Goal: Information Seeking & Learning: Learn about a topic

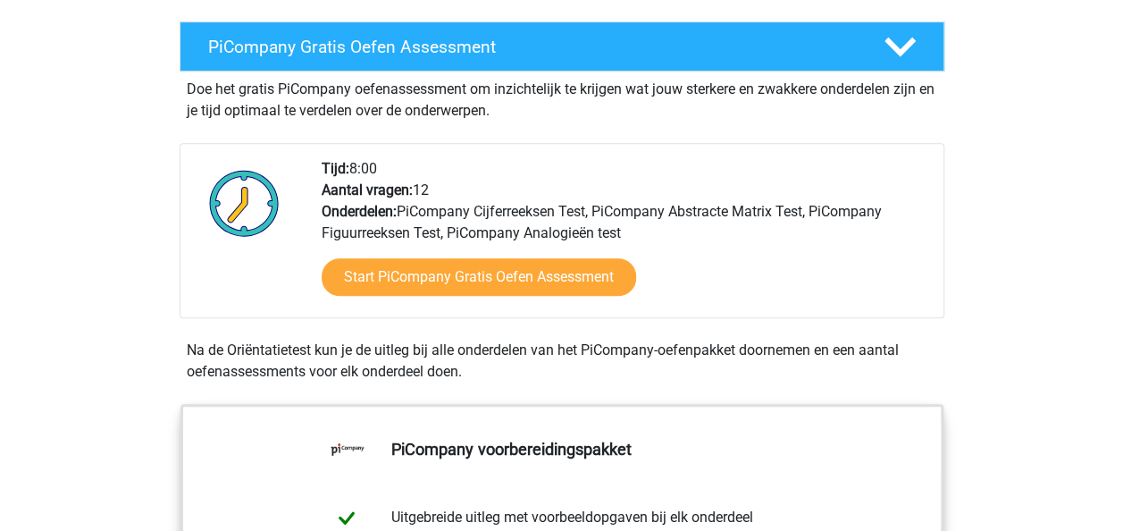
scroll to position [342, 0]
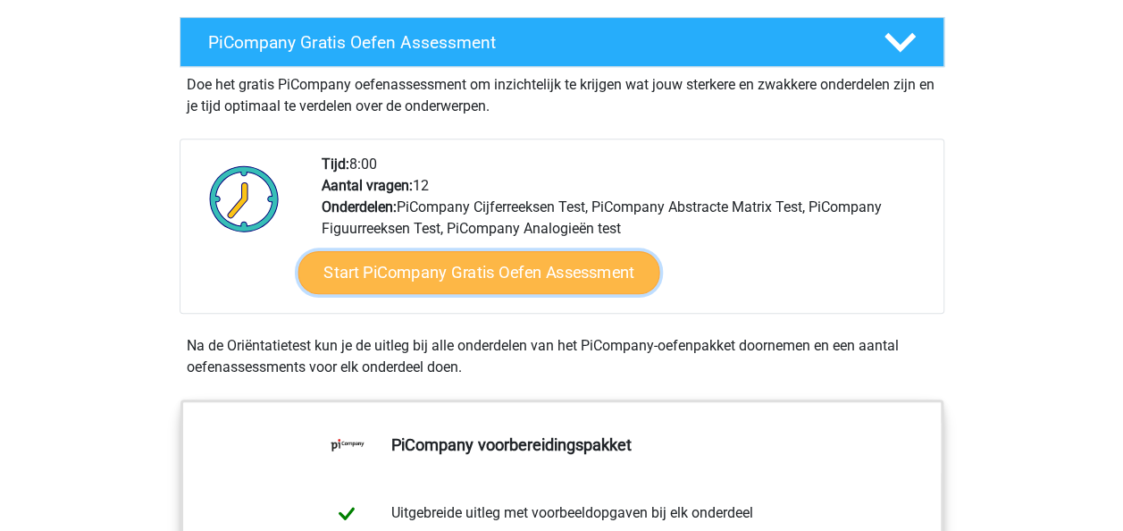
click at [525, 294] on link "Start PiCompany Gratis Oefen Assessment" at bounding box center [478, 272] width 362 height 43
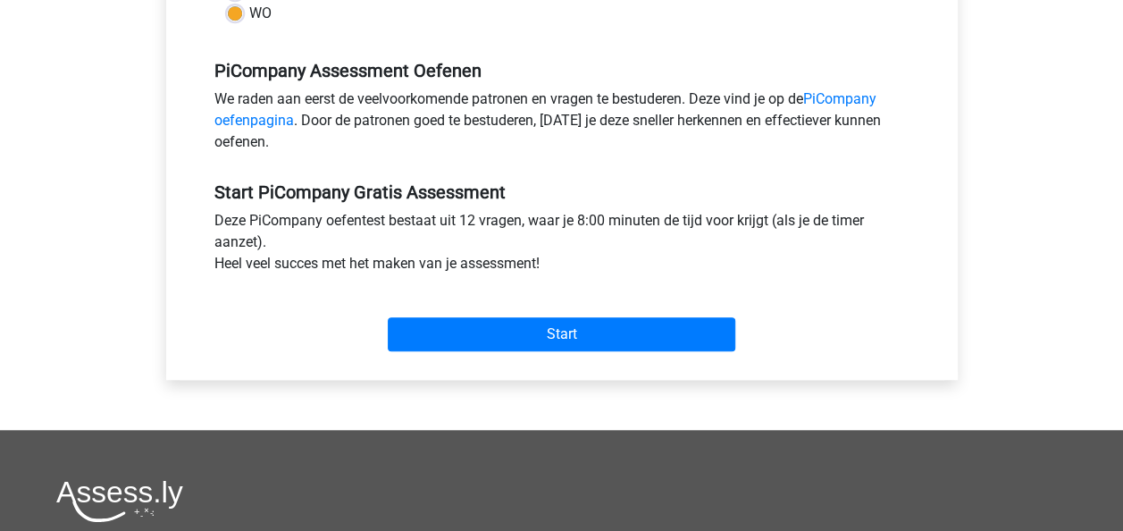
scroll to position [538, 0]
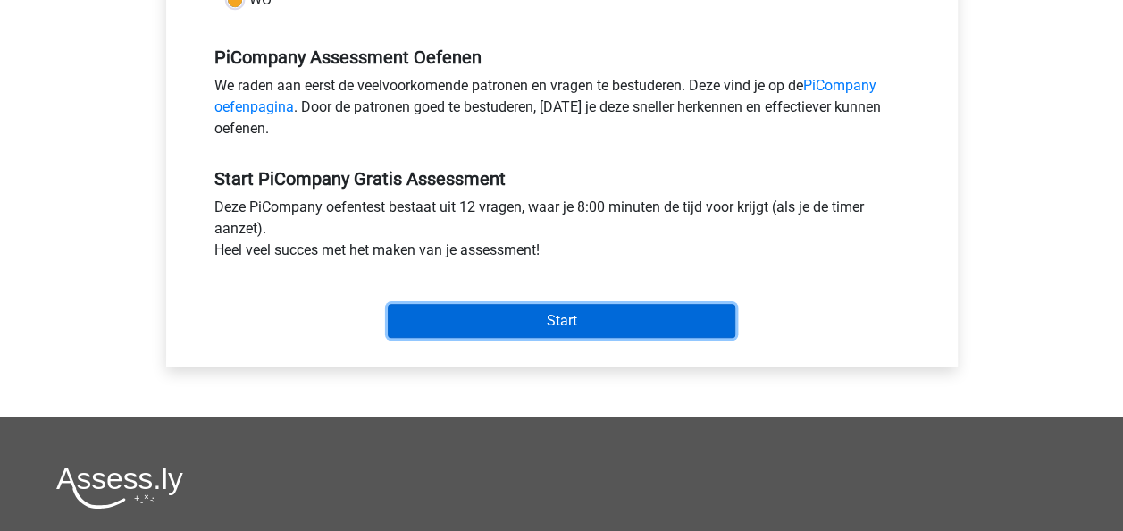
click at [480, 332] on input "Start" at bounding box center [561, 321] width 347 height 34
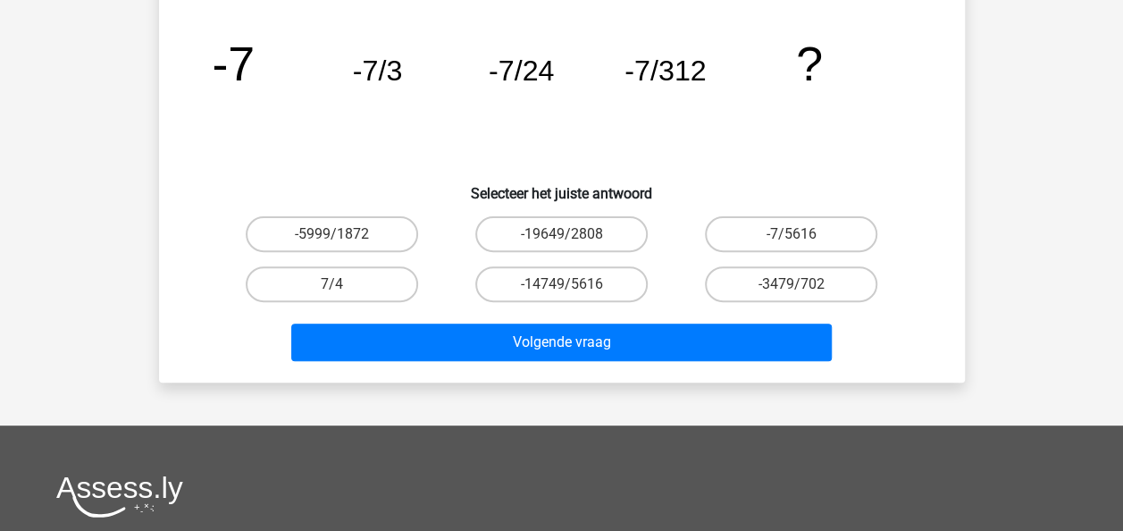
scroll to position [179, 0]
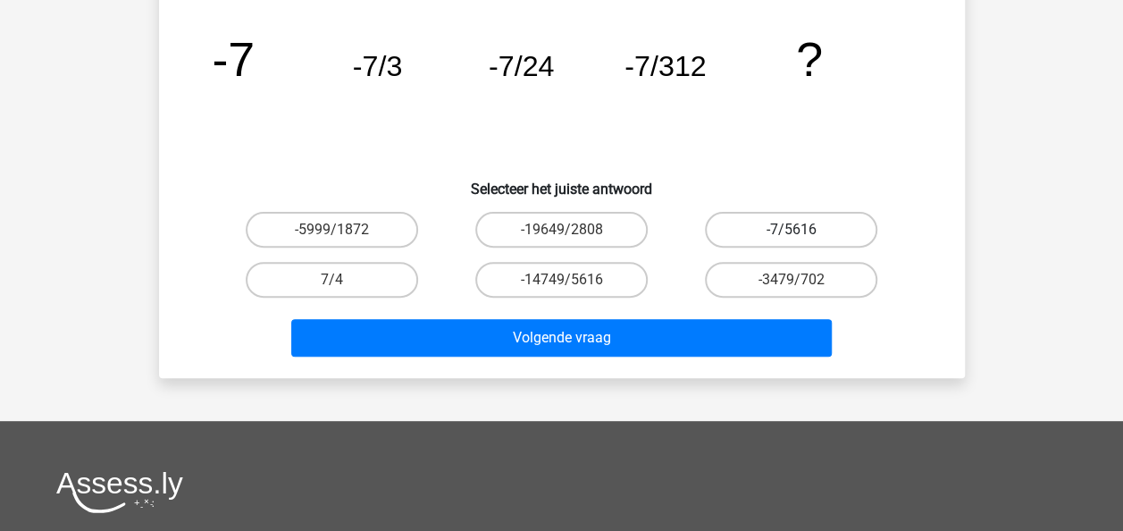
click at [735, 237] on label "-7/5616" at bounding box center [791, 230] width 172 height 36
click at [791, 237] on input "-7/5616" at bounding box center [797, 236] width 12 height 12
radio input "true"
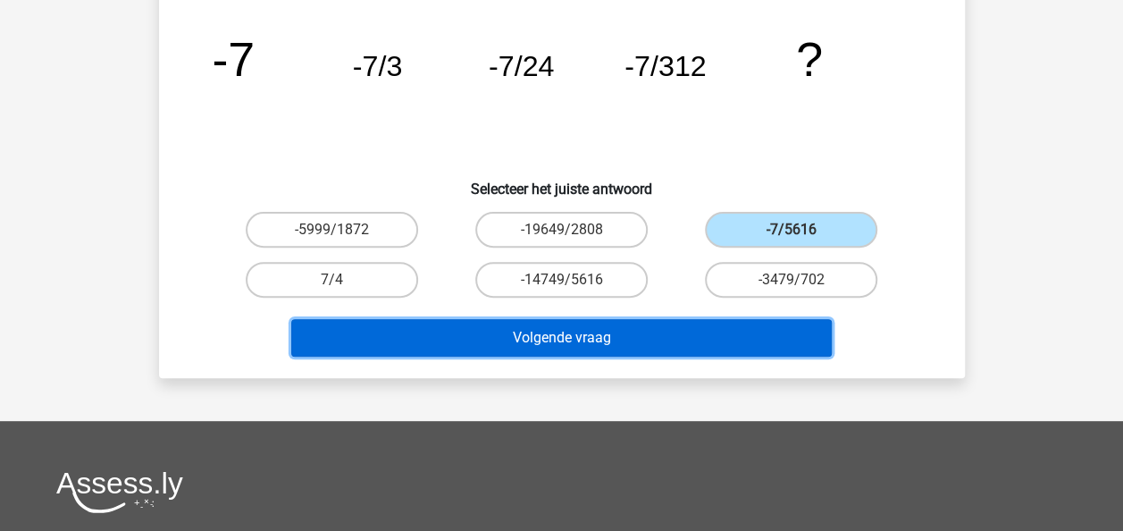
click at [595, 322] on button "Volgende vraag" at bounding box center [561, 338] width 540 height 38
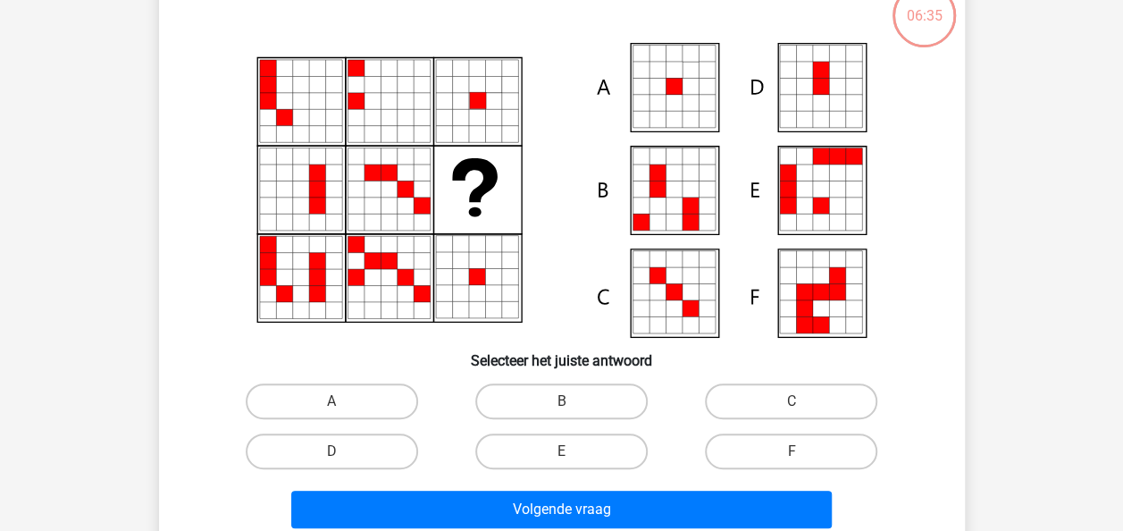
scroll to position [82, 0]
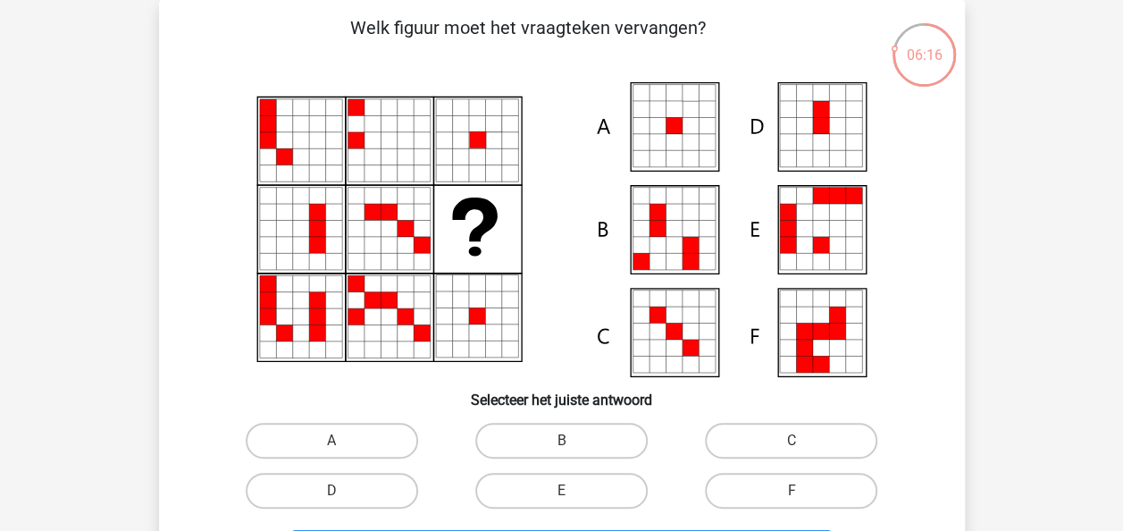
click at [681, 125] on icon at bounding box center [673, 126] width 16 height 16
click at [339, 452] on input "A" at bounding box center [337, 446] width 12 height 12
radio input "true"
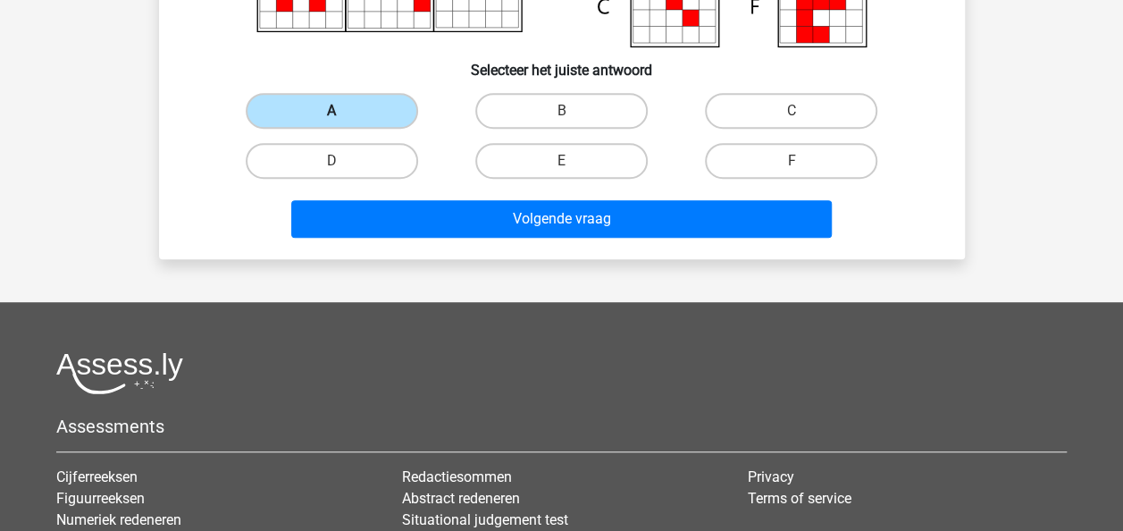
scroll to position [524, 0]
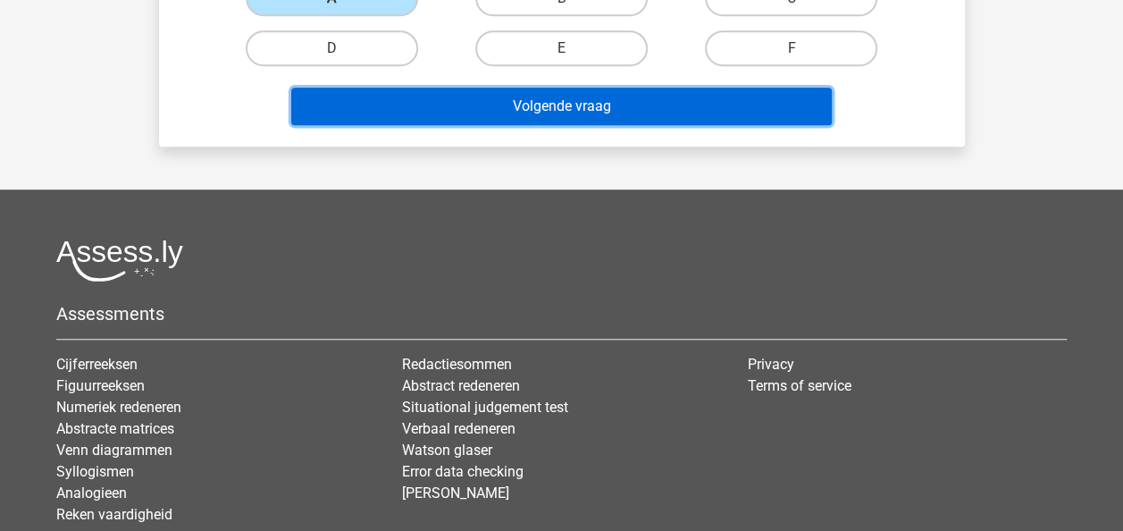
click at [568, 114] on button "Volgende vraag" at bounding box center [561, 107] width 540 height 38
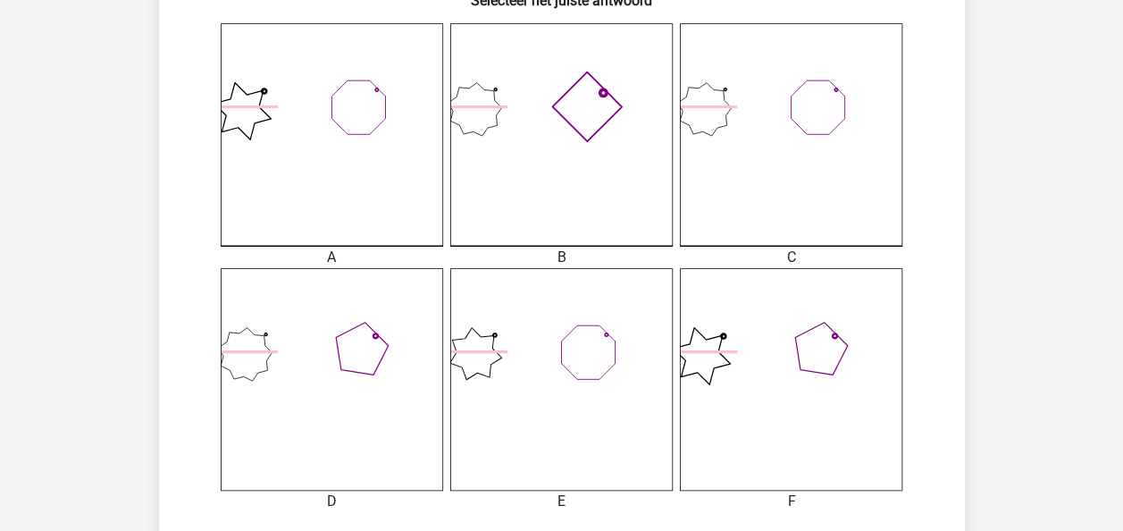
scroll to position [736, 0]
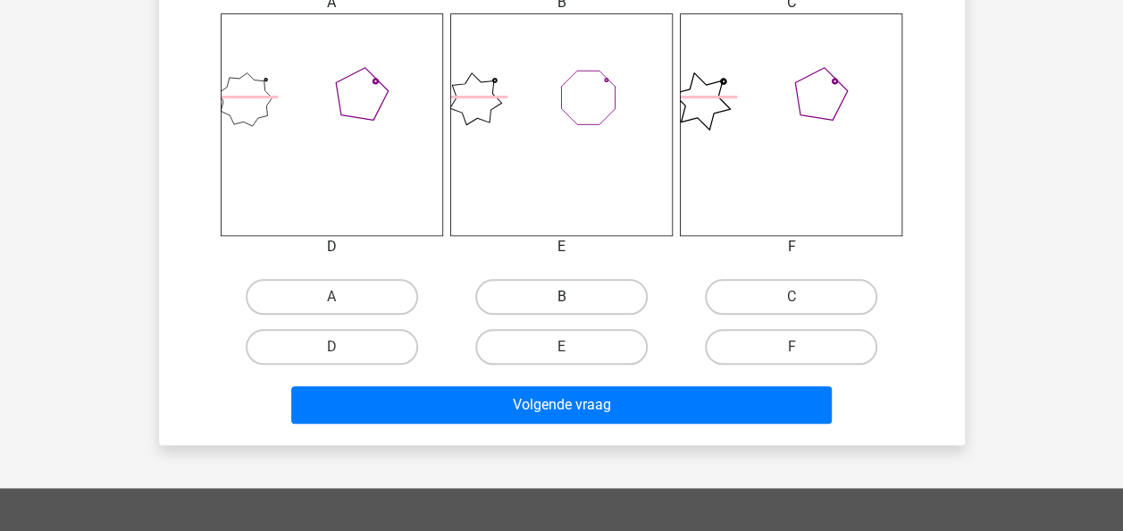
click at [576, 310] on label "B" at bounding box center [561, 297] width 172 height 36
click at [573, 308] on input "B" at bounding box center [567, 303] width 12 height 12
radio input "true"
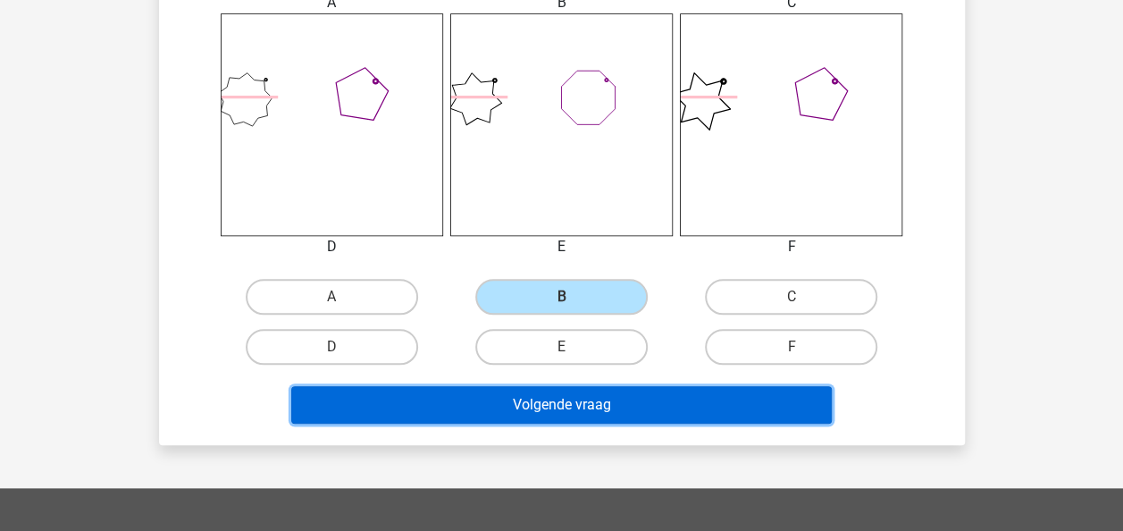
click at [545, 410] on button "Volgende vraag" at bounding box center [561, 405] width 540 height 38
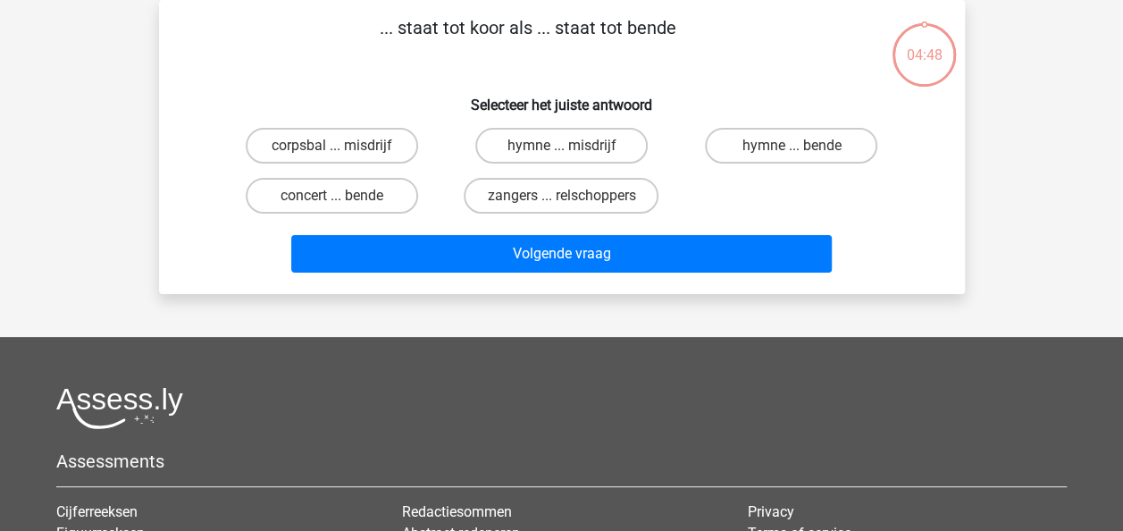
scroll to position [0, 0]
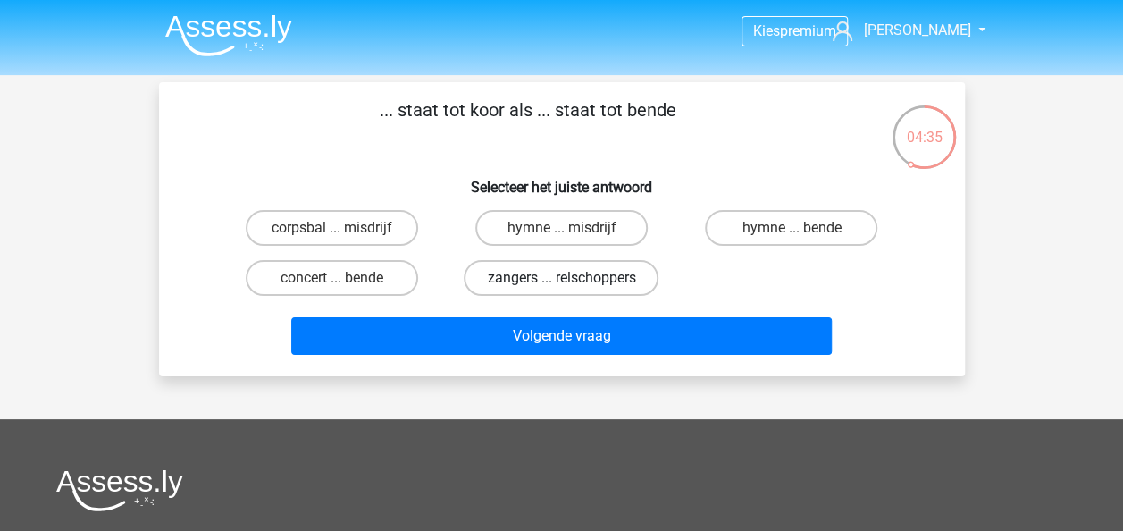
click at [546, 277] on label "zangers ... relschoppers" at bounding box center [561, 278] width 195 height 36
click at [561, 278] on input "zangers ... relschoppers" at bounding box center [567, 284] width 12 height 12
radio input "true"
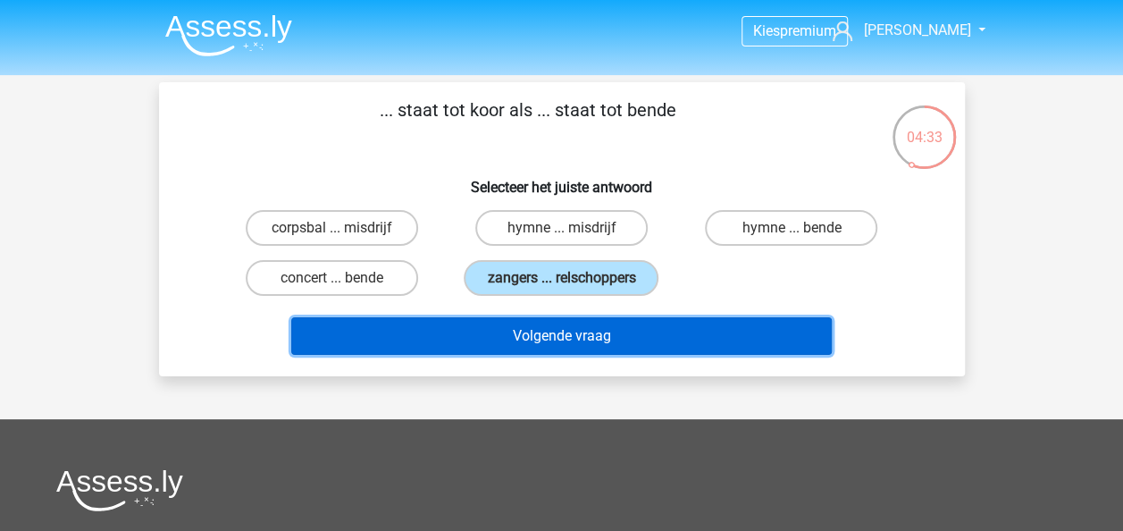
click at [551, 339] on button "Volgende vraag" at bounding box center [561, 336] width 540 height 38
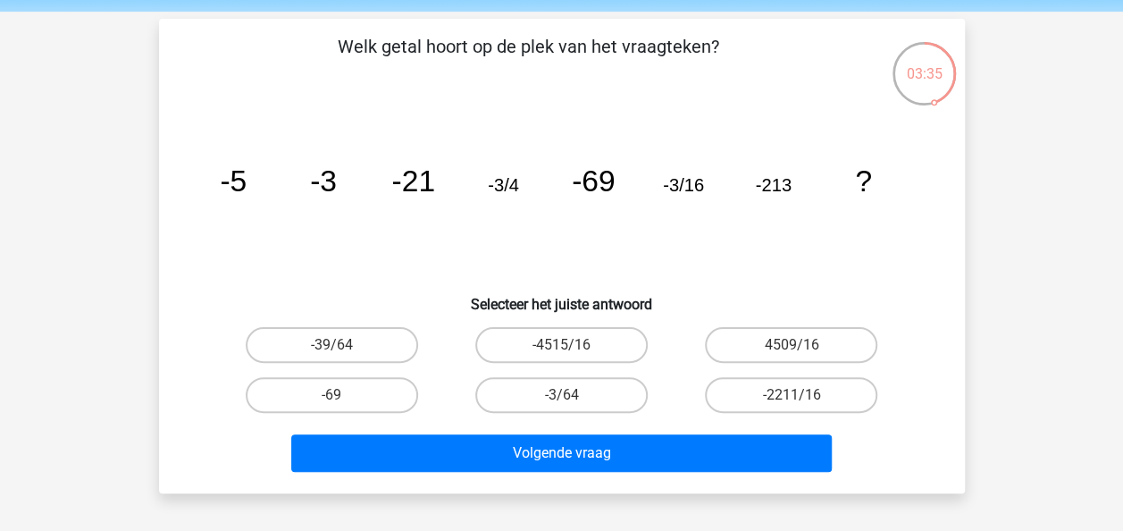
scroll to position [57, 0]
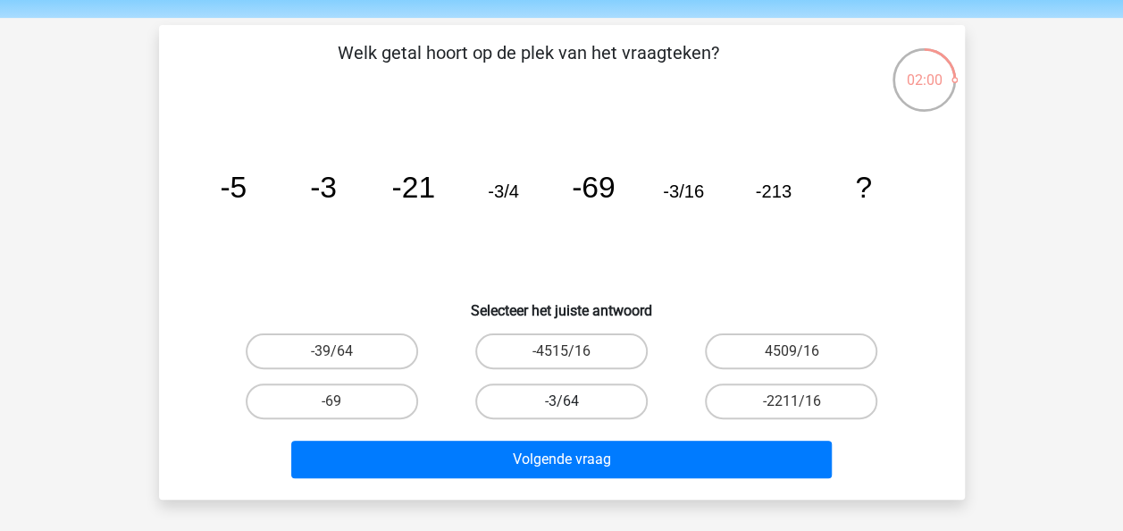
click at [567, 397] on label "-3/64" at bounding box center [561, 401] width 172 height 36
click at [567, 401] on input "-3/64" at bounding box center [567, 407] width 12 height 12
radio input "true"
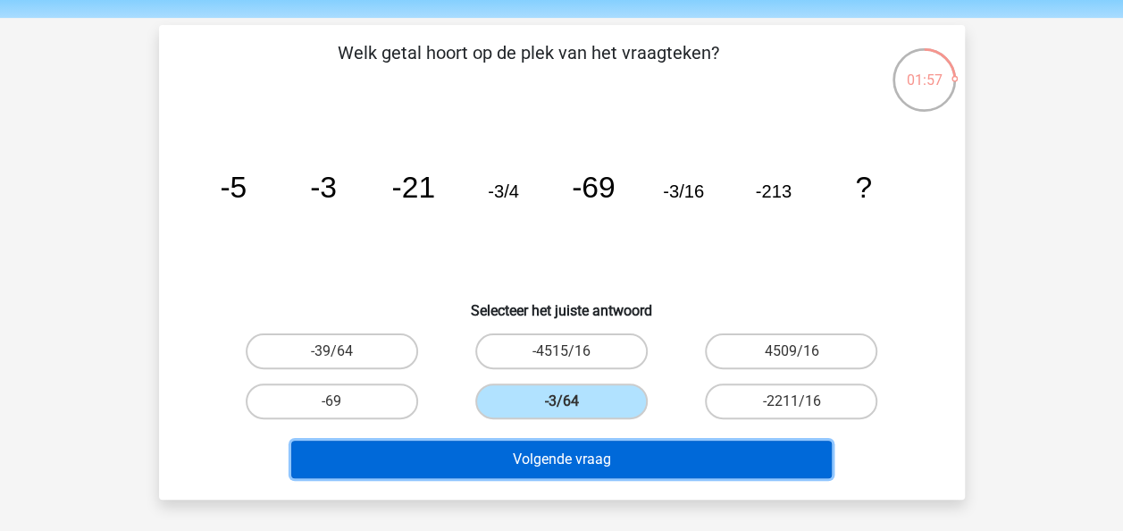
click at [585, 458] on button "Volgende vraag" at bounding box center [561, 459] width 540 height 38
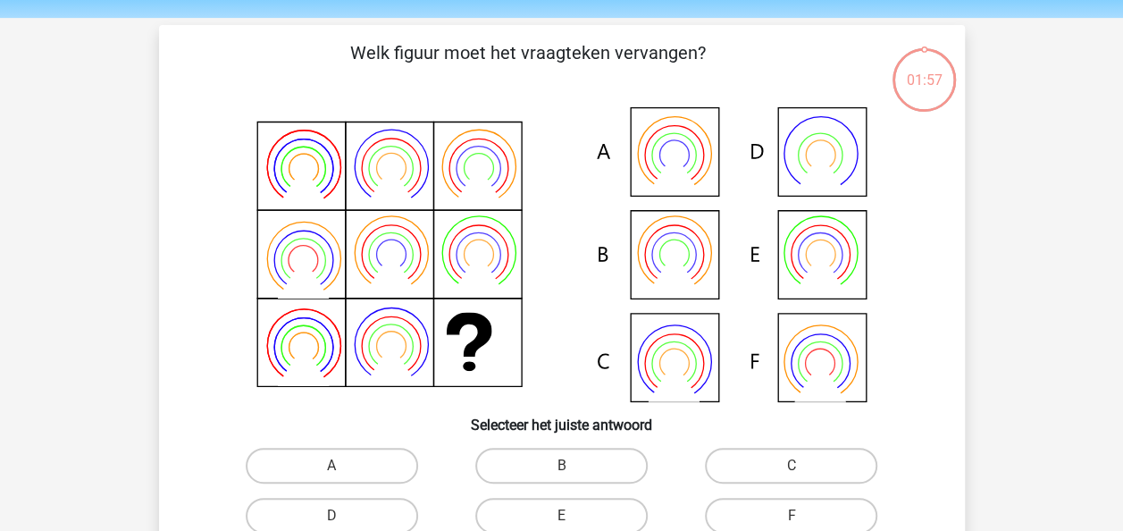
scroll to position [82, 0]
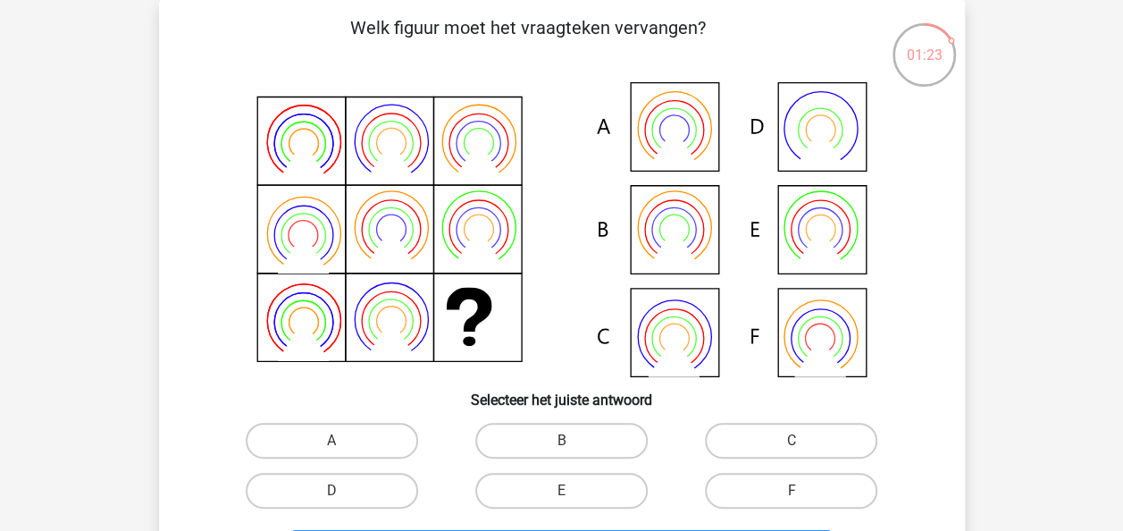
click at [677, 222] on icon at bounding box center [562, 229] width 720 height 295
click at [576, 439] on label "B" at bounding box center [561, 440] width 172 height 36
click at [573, 440] on input "B" at bounding box center [567, 446] width 12 height 12
radio input "true"
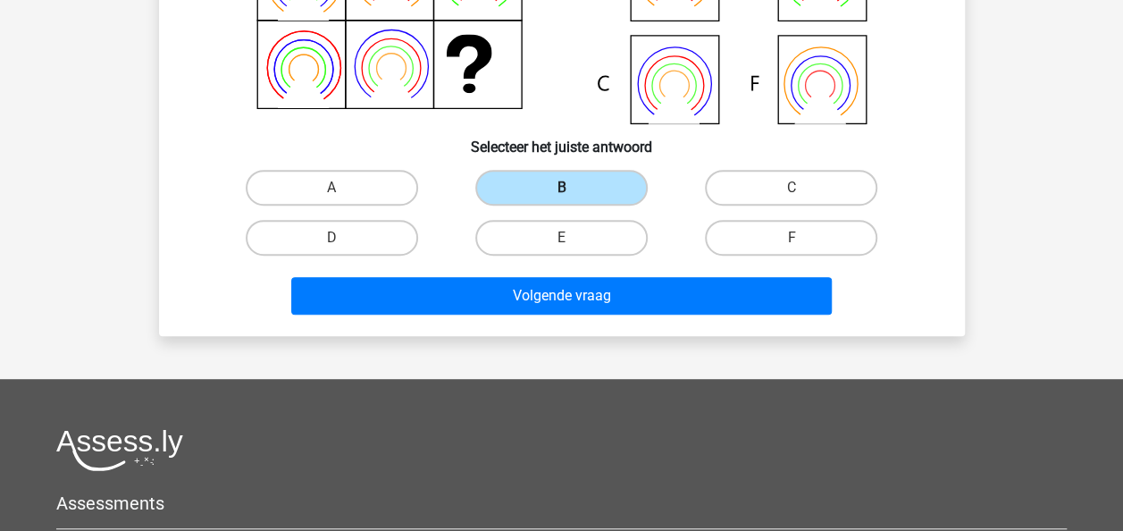
scroll to position [334, 0]
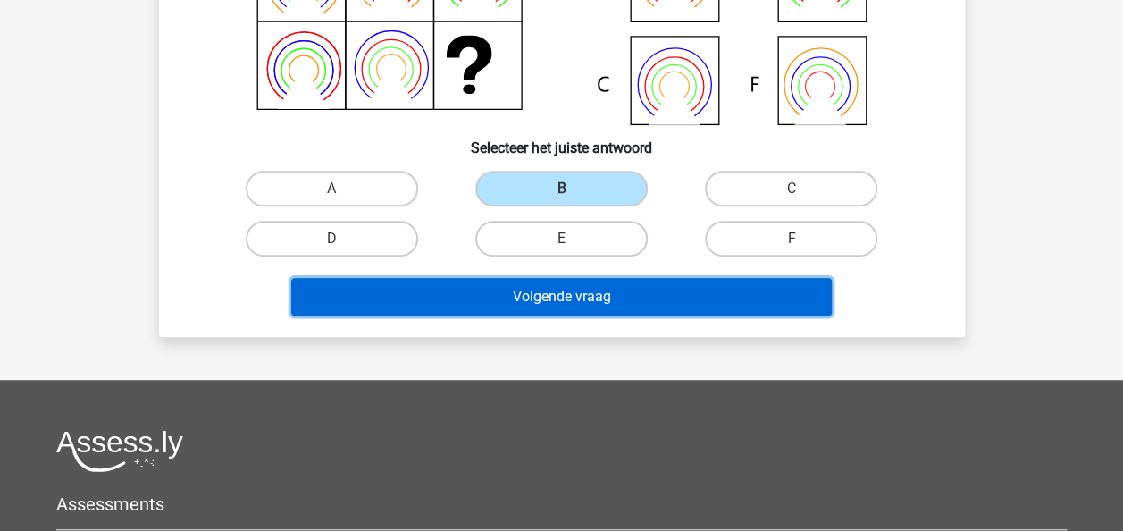
click at [606, 307] on button "Volgende vraag" at bounding box center [561, 297] width 540 height 38
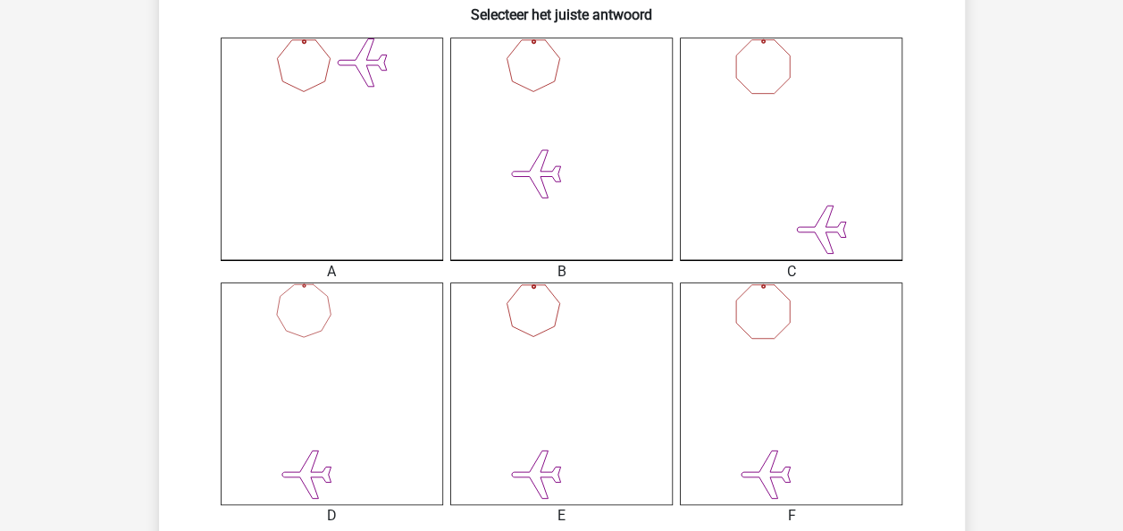
scroll to position [468, 0]
click at [582, 355] on icon at bounding box center [561, 392] width 222 height 222
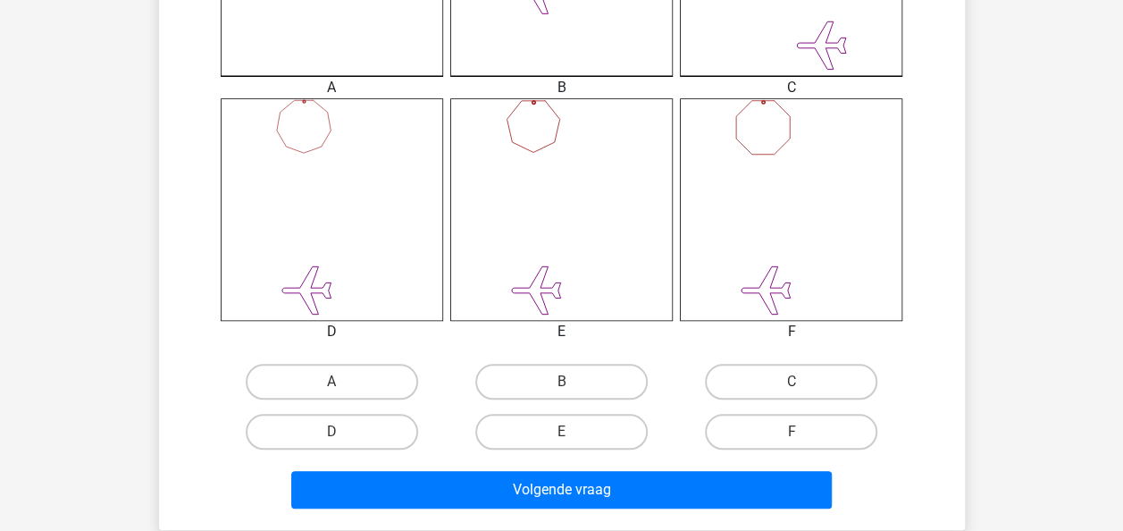
scroll to position [657, 0]
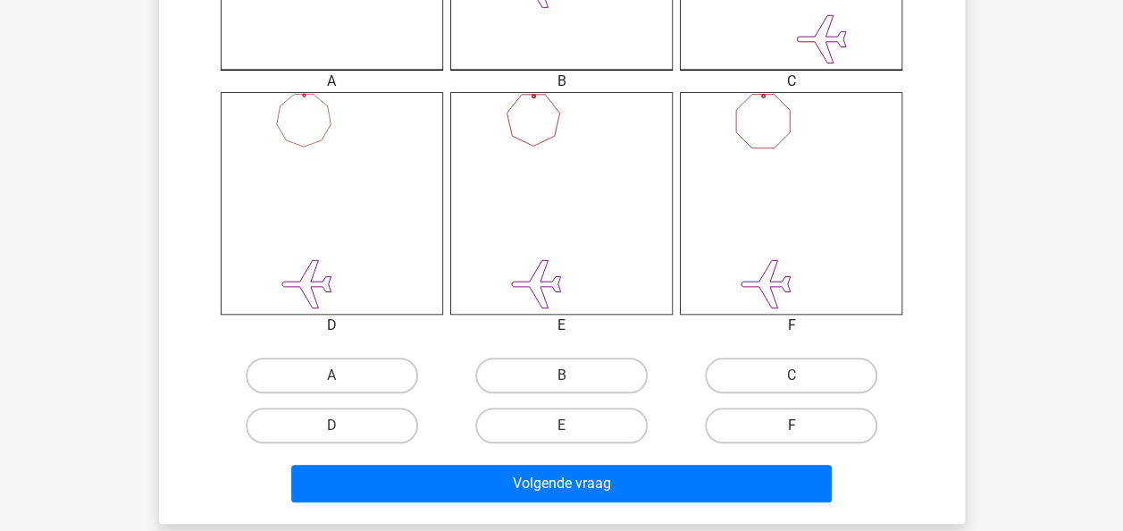
click at [773, 419] on label "F" at bounding box center [791, 425] width 172 height 36
click at [791, 425] on input "F" at bounding box center [797, 431] width 12 height 12
radio input "true"
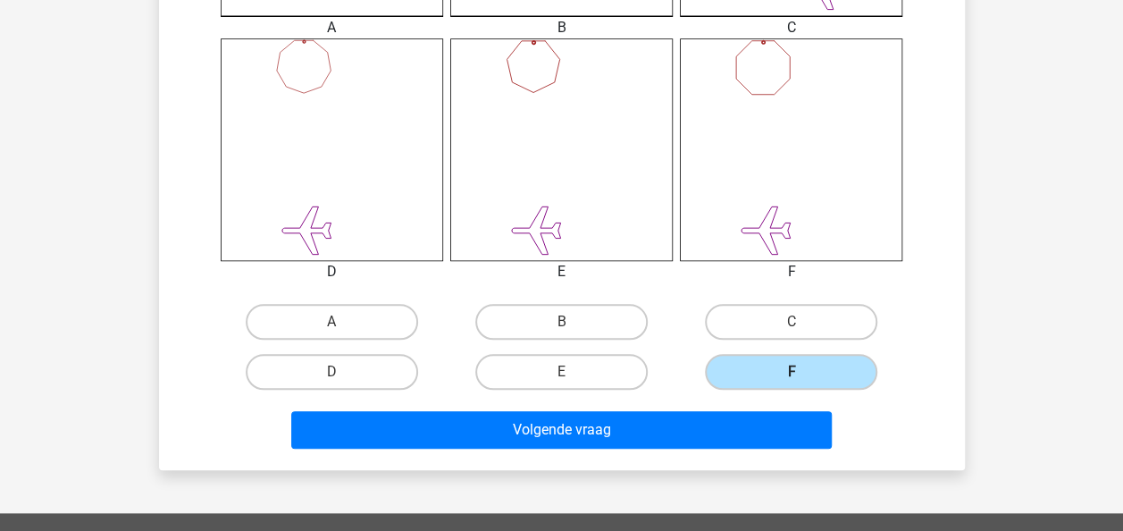
scroll to position [715, 0]
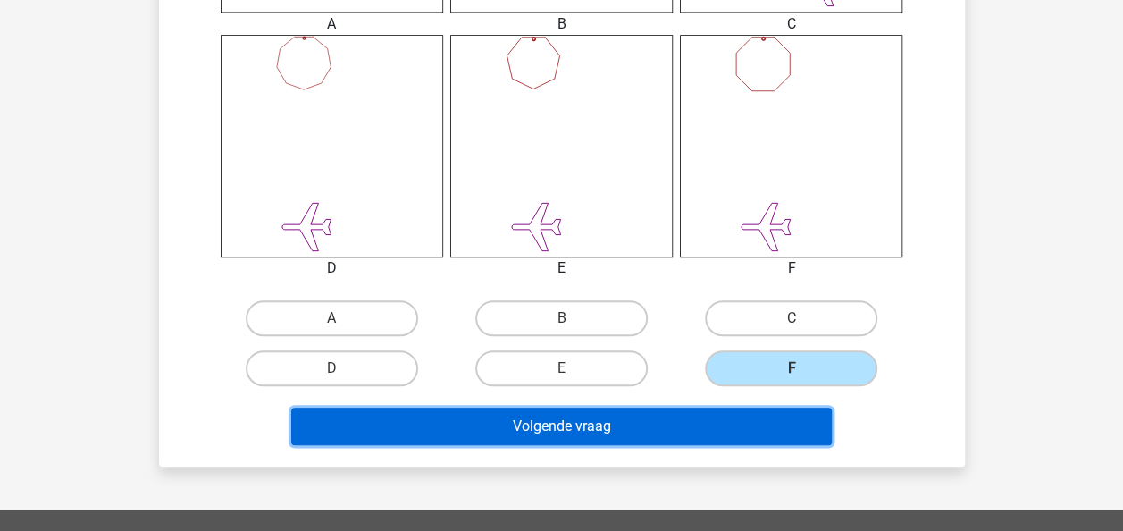
click at [757, 411] on button "Volgende vraag" at bounding box center [561, 426] width 540 height 38
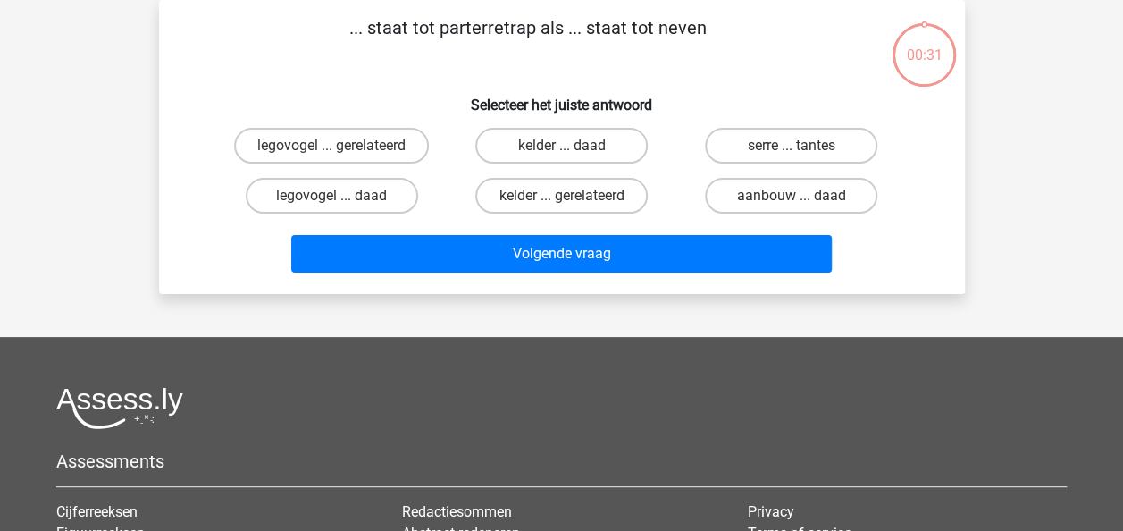
scroll to position [0, 0]
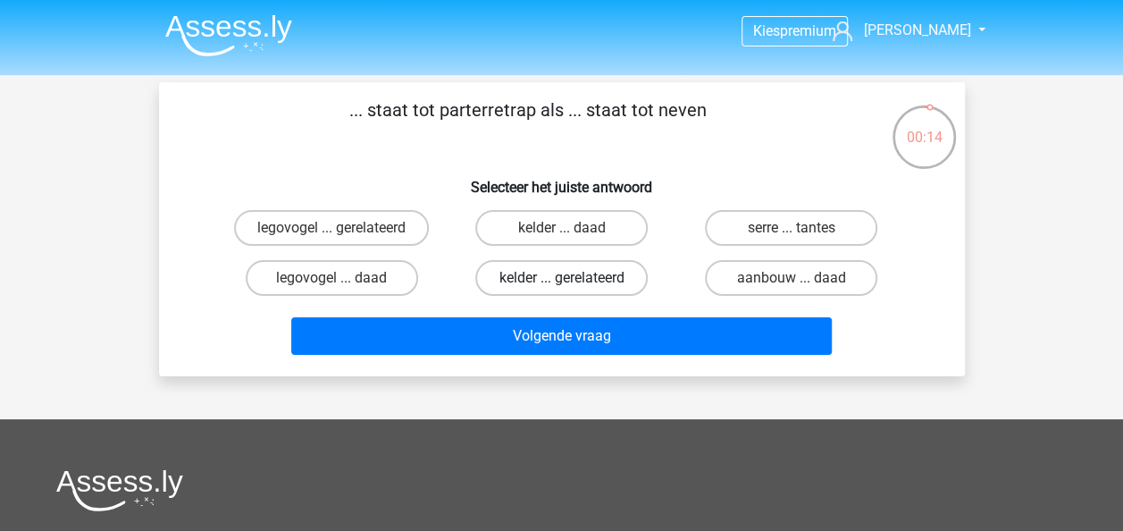
click at [514, 272] on label "kelder ... gerelateerd" at bounding box center [561, 278] width 172 height 36
click at [561, 278] on input "kelder ... gerelateerd" at bounding box center [567, 284] width 12 height 12
radio input "true"
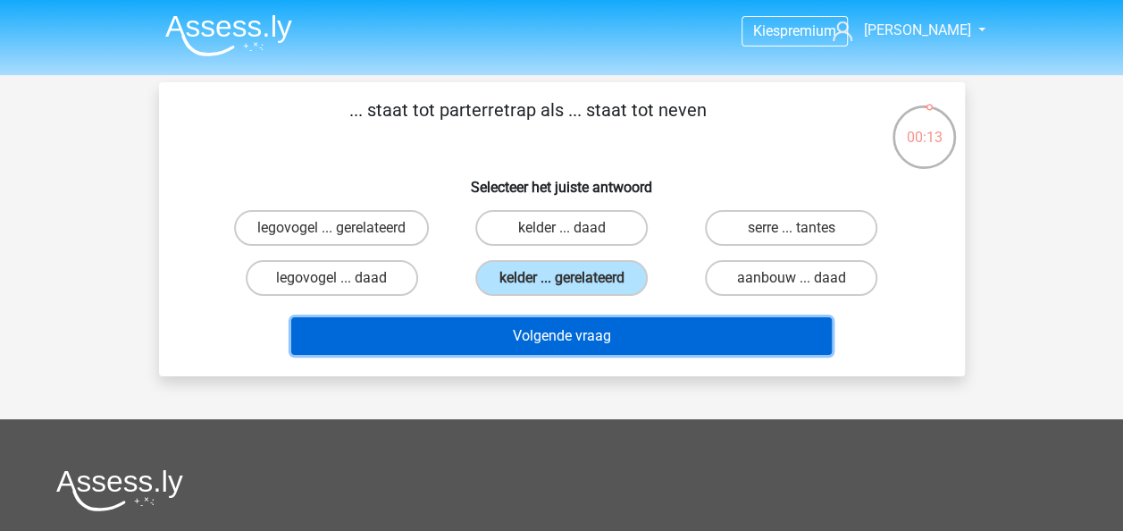
click at [528, 339] on button "Volgende vraag" at bounding box center [561, 336] width 540 height 38
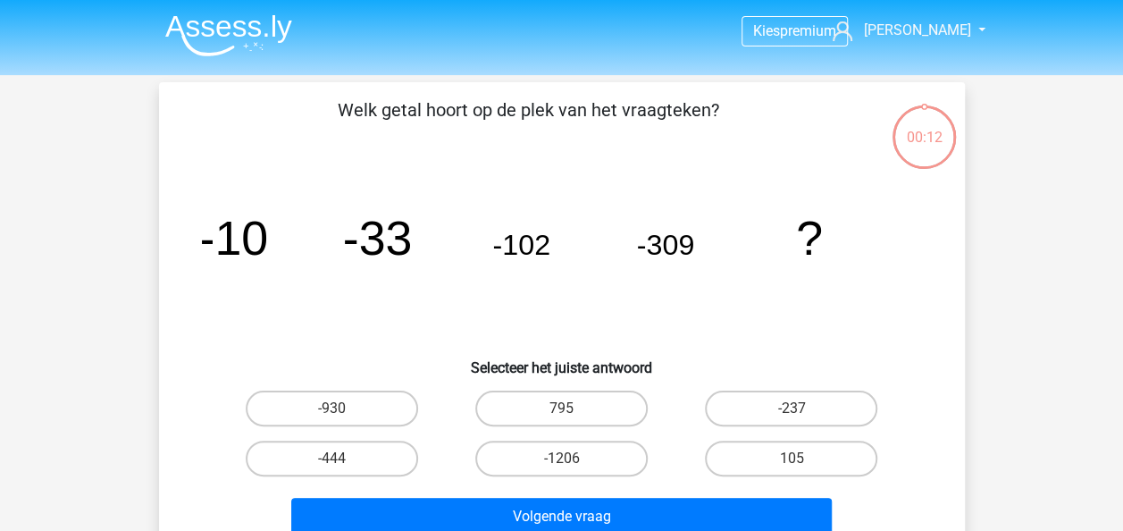
scroll to position [82, 0]
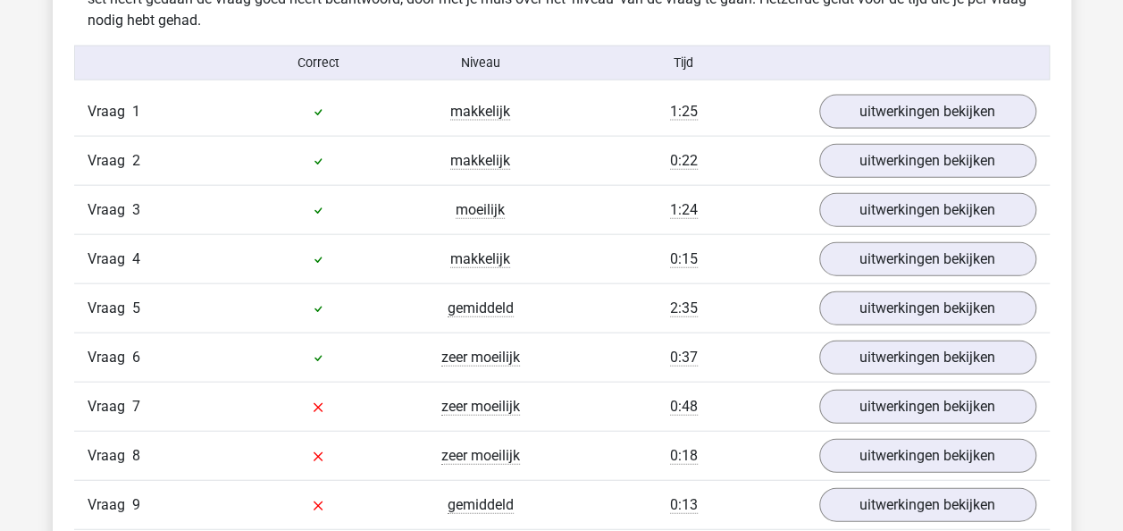
scroll to position [1970, 0]
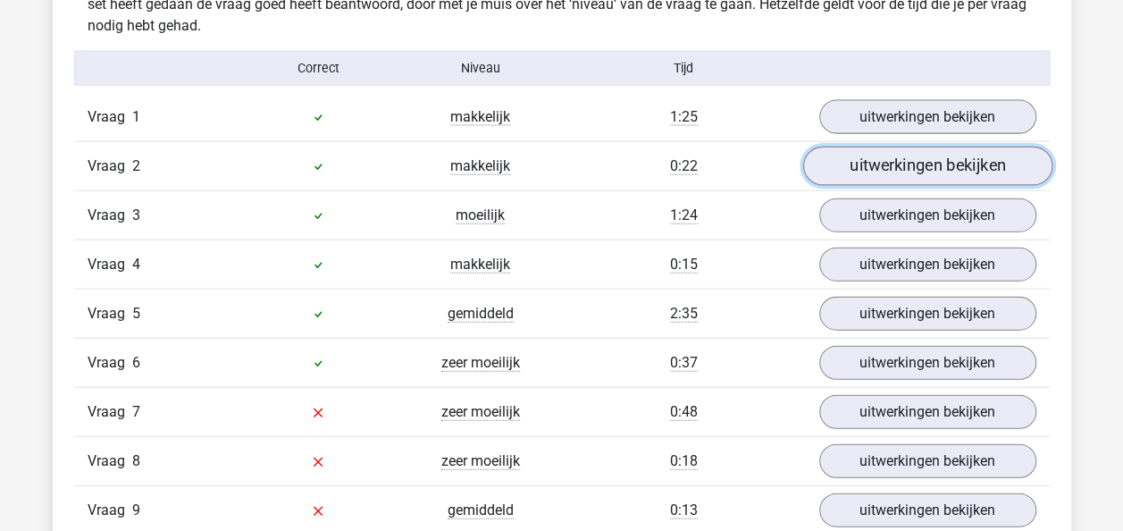
click at [877, 177] on link "uitwerkingen bekijken" at bounding box center [926, 166] width 249 height 39
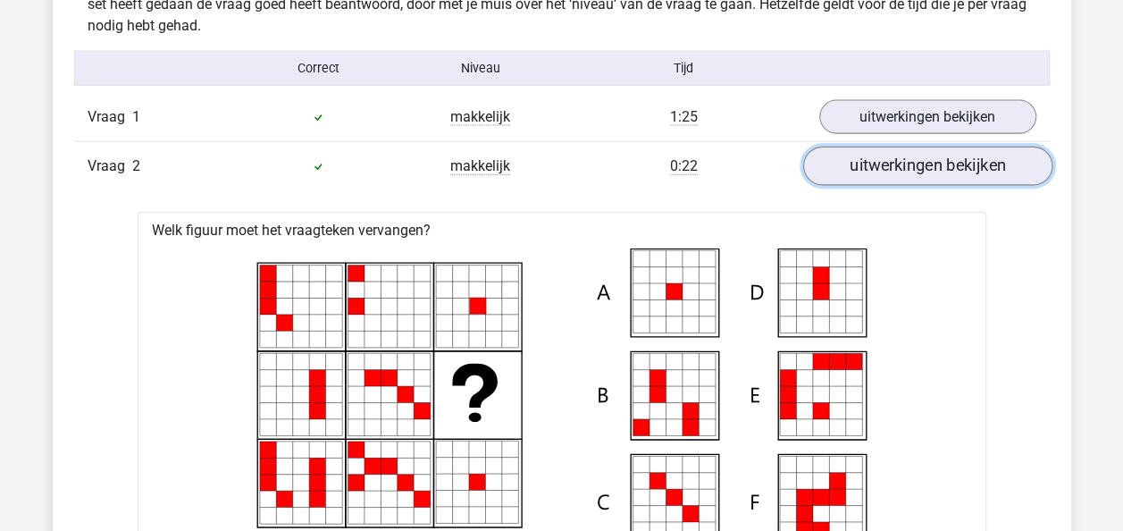
click at [877, 177] on link "uitwerkingen bekijken" at bounding box center [926, 166] width 249 height 39
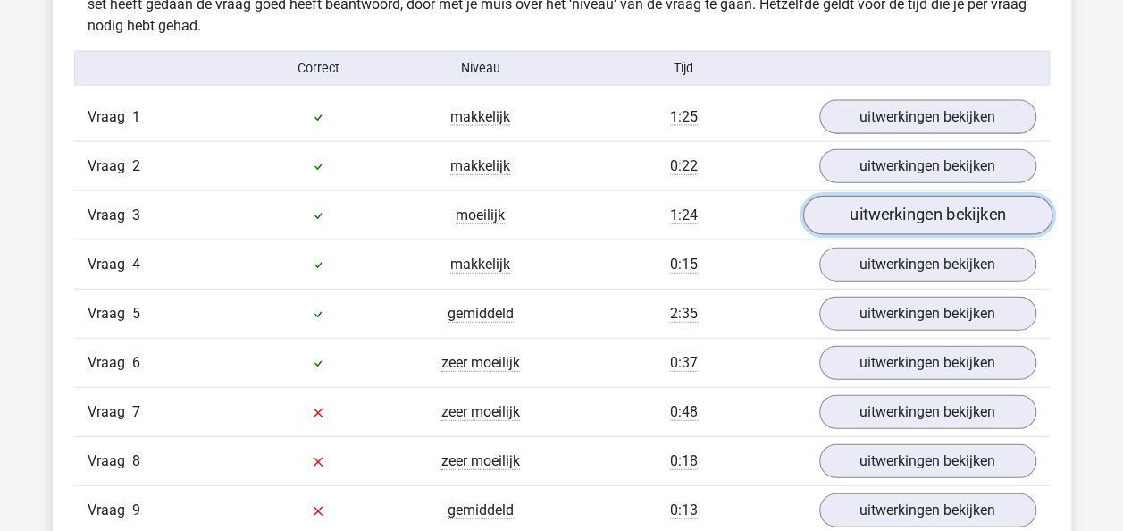
click at [866, 221] on link "uitwerkingen bekijken" at bounding box center [926, 216] width 249 height 39
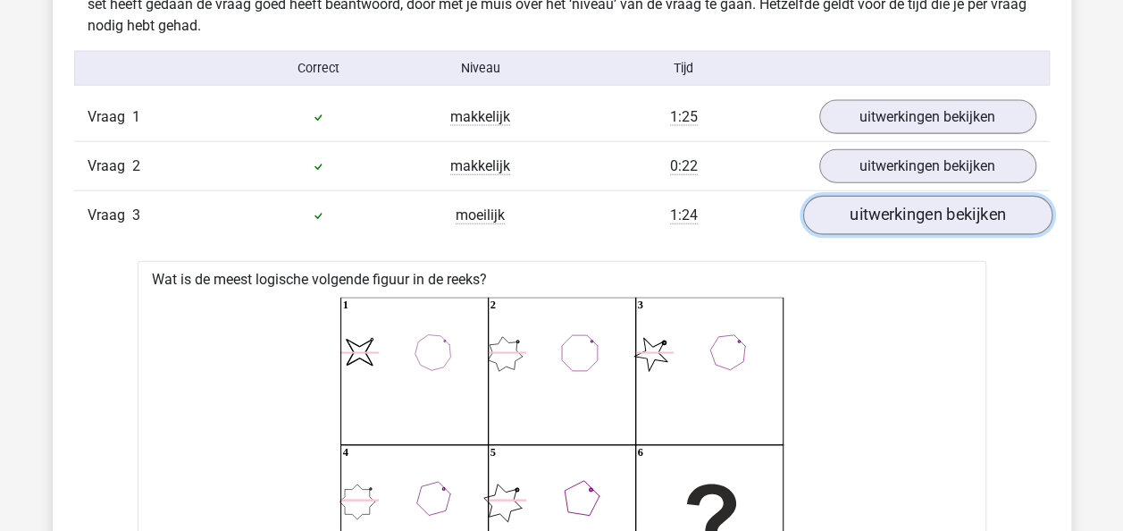
click at [866, 221] on link "uitwerkingen bekijken" at bounding box center [926, 216] width 249 height 39
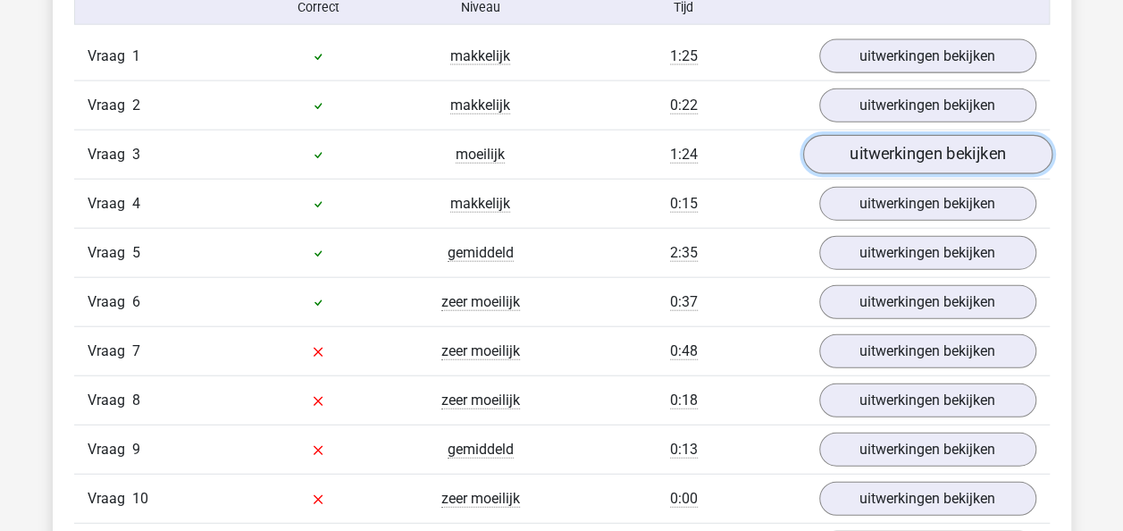
scroll to position [2042, 0]
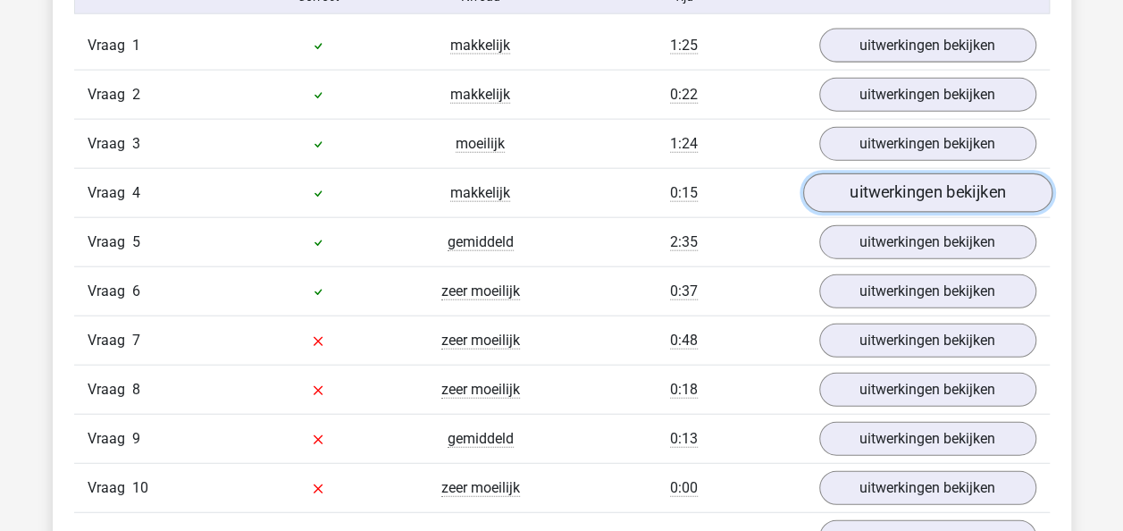
click at [869, 183] on link "uitwerkingen bekijken" at bounding box center [926, 193] width 249 height 39
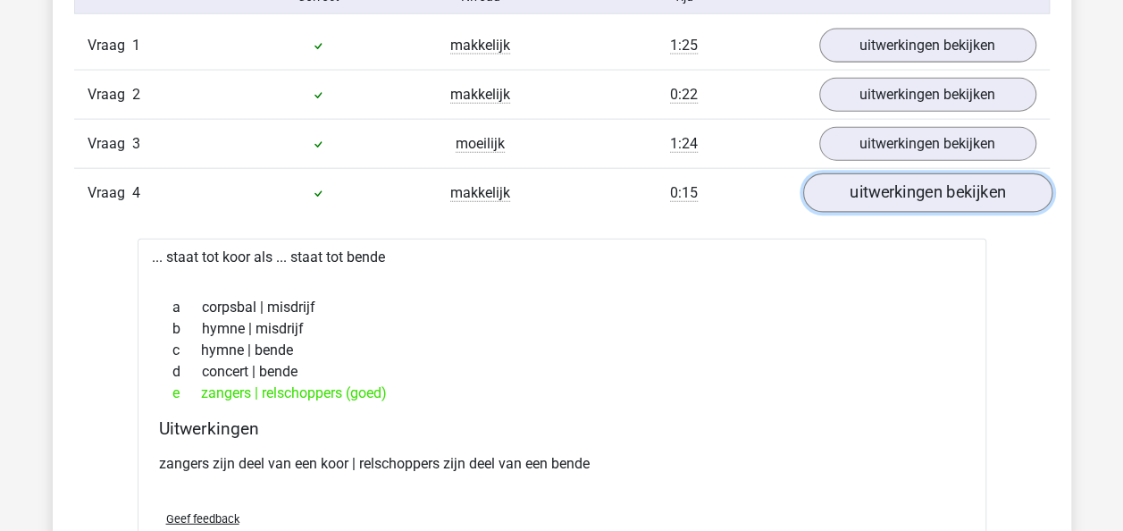
click at [869, 183] on link "uitwerkingen bekijken" at bounding box center [926, 193] width 249 height 39
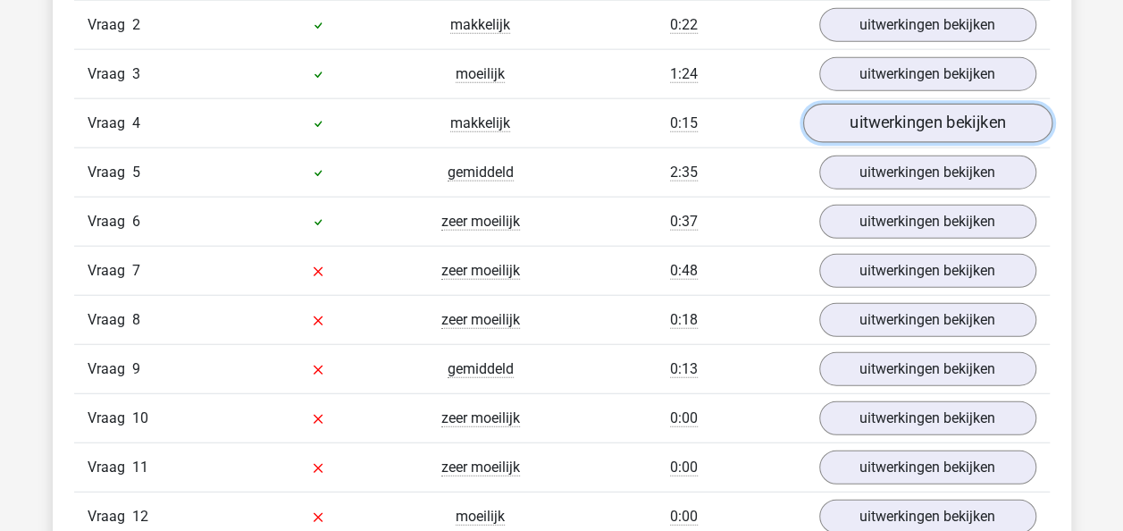
scroll to position [2111, 0]
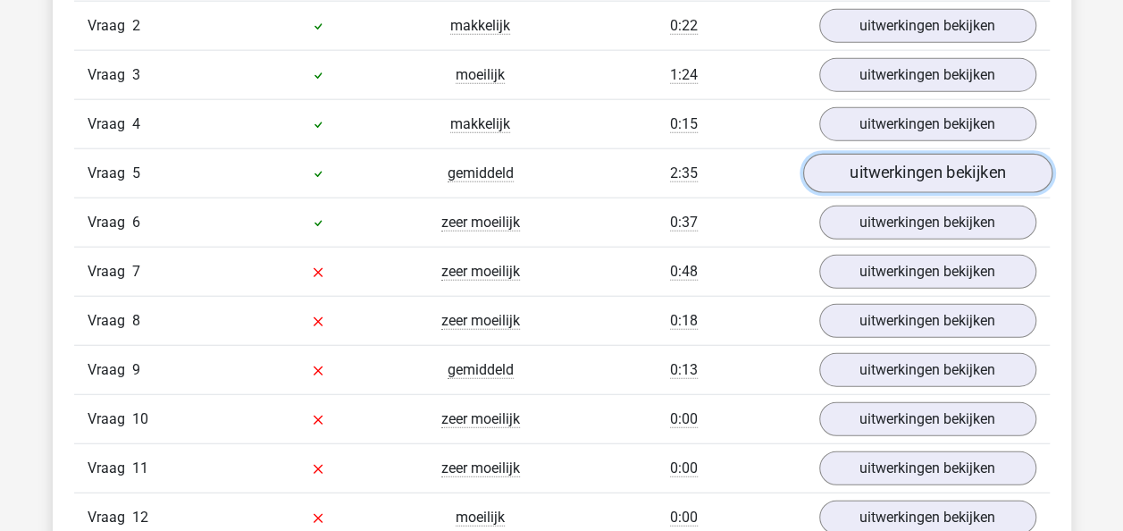
click at [876, 179] on link "uitwerkingen bekijken" at bounding box center [926, 174] width 249 height 39
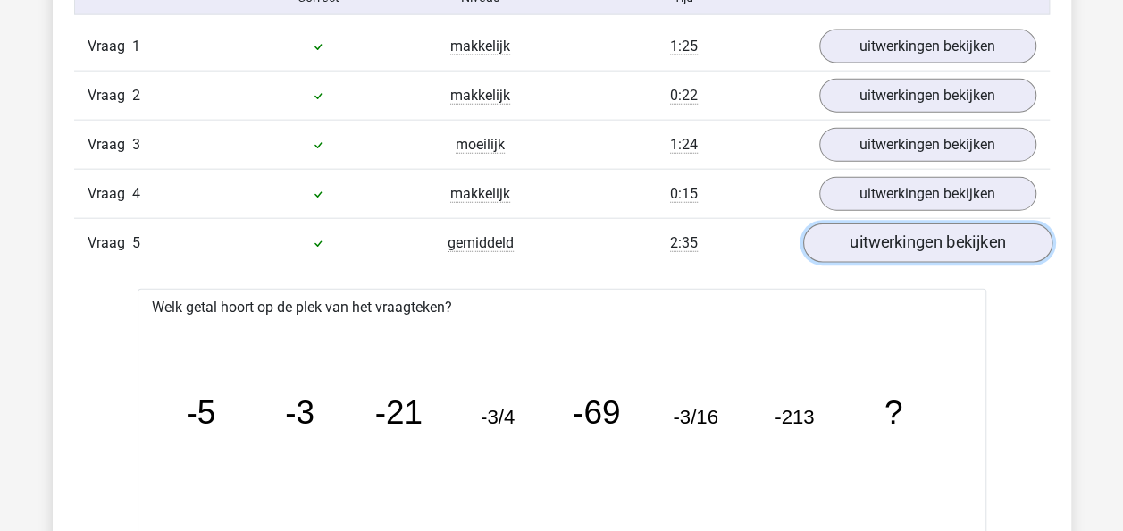
scroll to position [2031, 0]
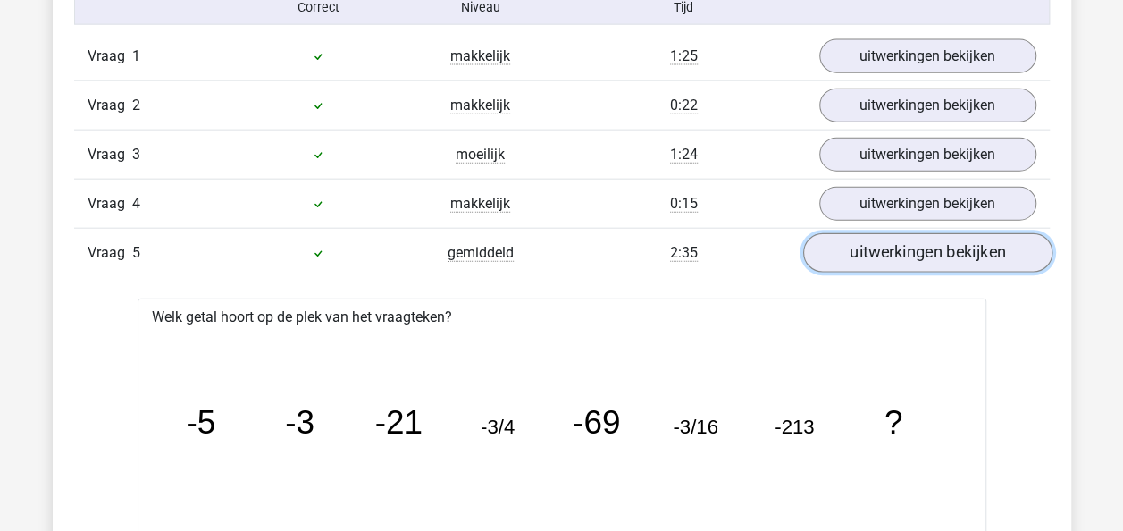
click at [882, 255] on link "uitwerkingen bekijken" at bounding box center [926, 253] width 249 height 39
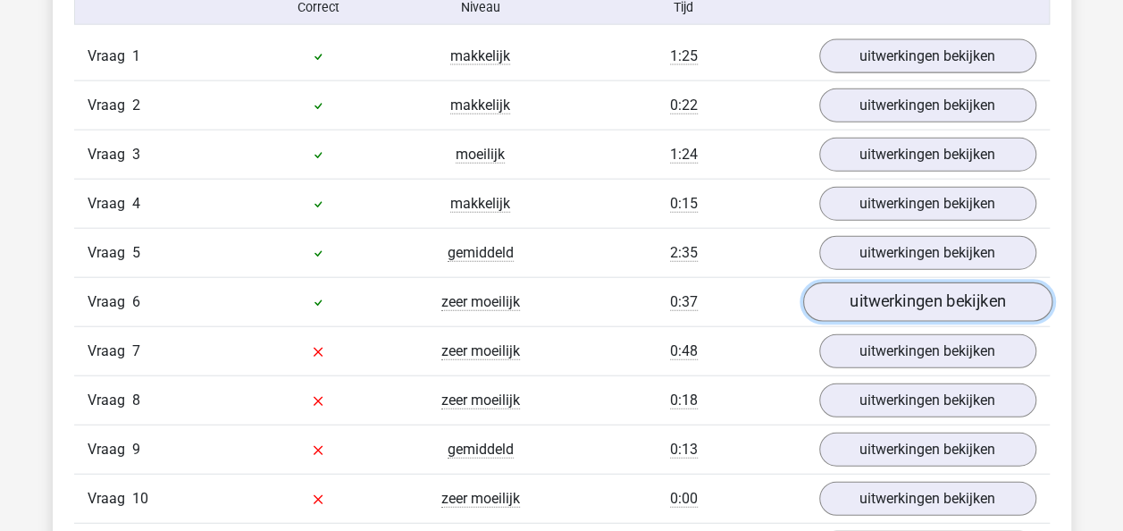
click at [875, 302] on link "uitwerkingen bekijken" at bounding box center [926, 302] width 249 height 39
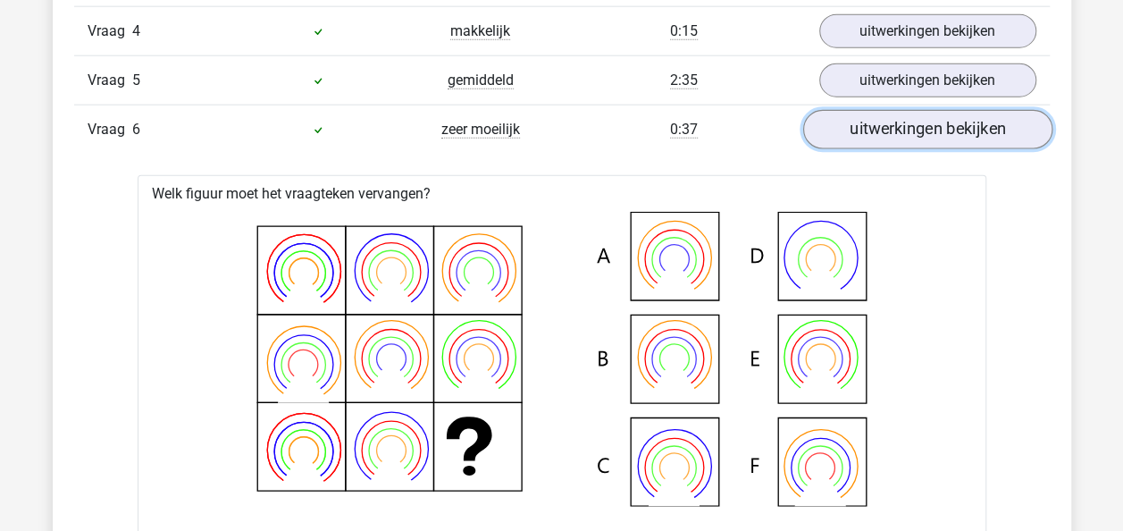
scroll to position [2206, 0]
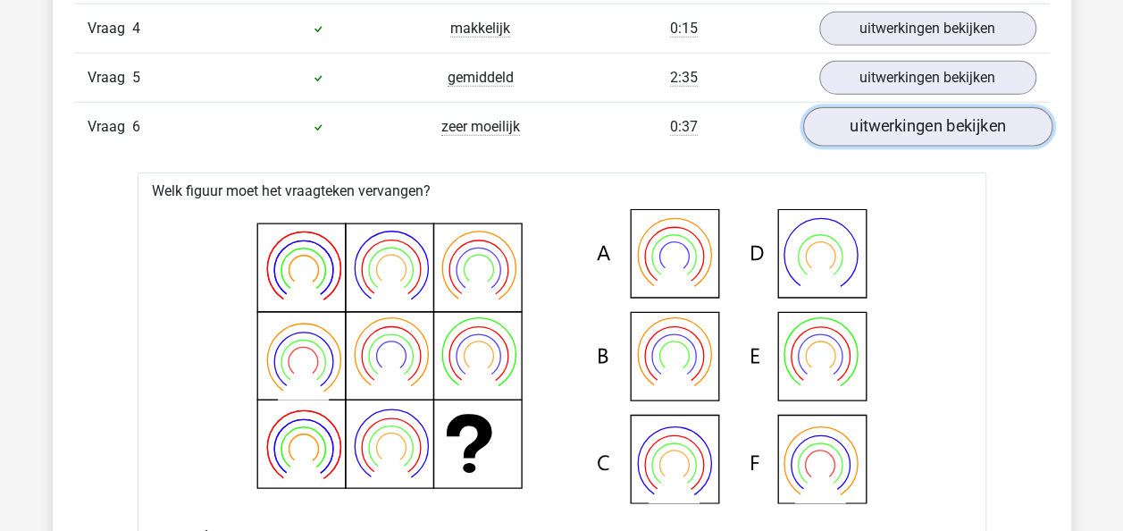
click at [912, 132] on link "uitwerkingen bekijken" at bounding box center [926, 127] width 249 height 39
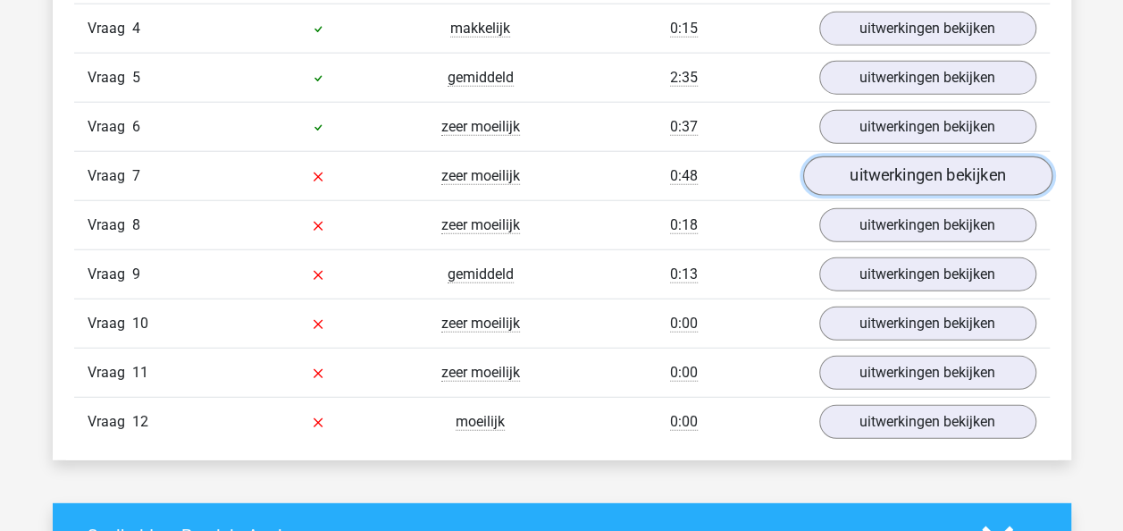
click at [888, 171] on link "uitwerkingen bekijken" at bounding box center [926, 176] width 249 height 39
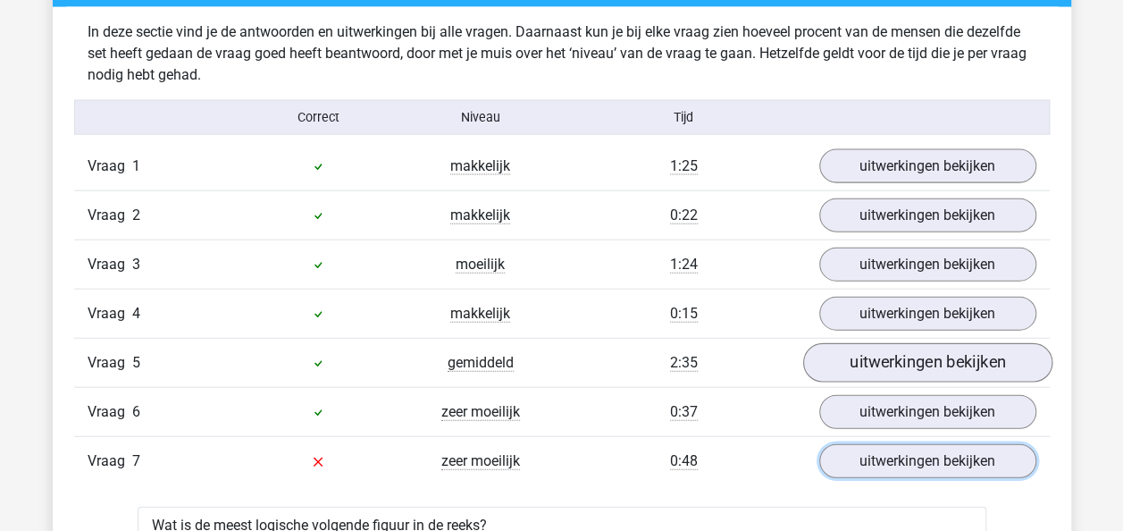
scroll to position [1920, 0]
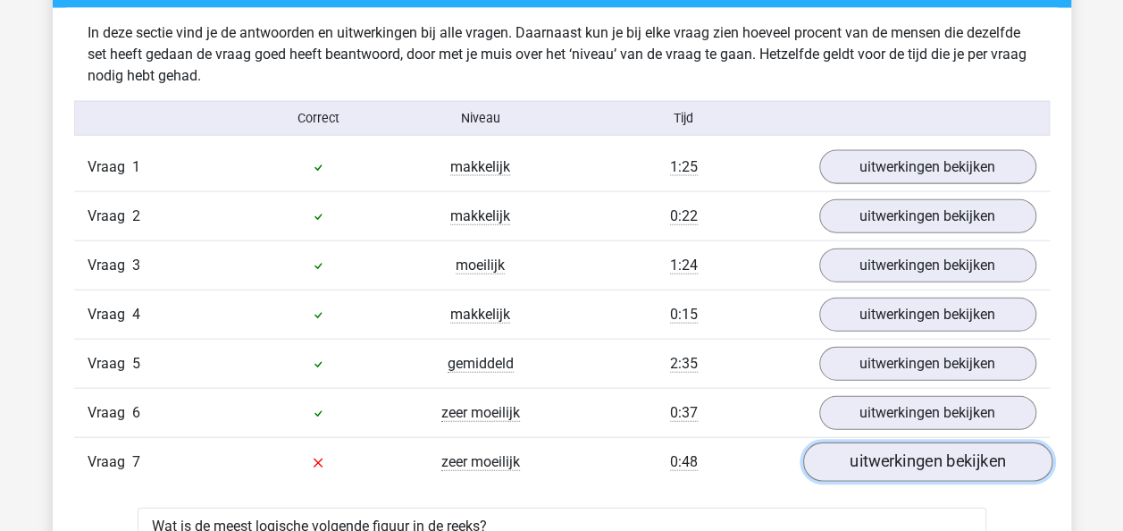
click at [886, 451] on link "uitwerkingen bekijken" at bounding box center [926, 462] width 249 height 39
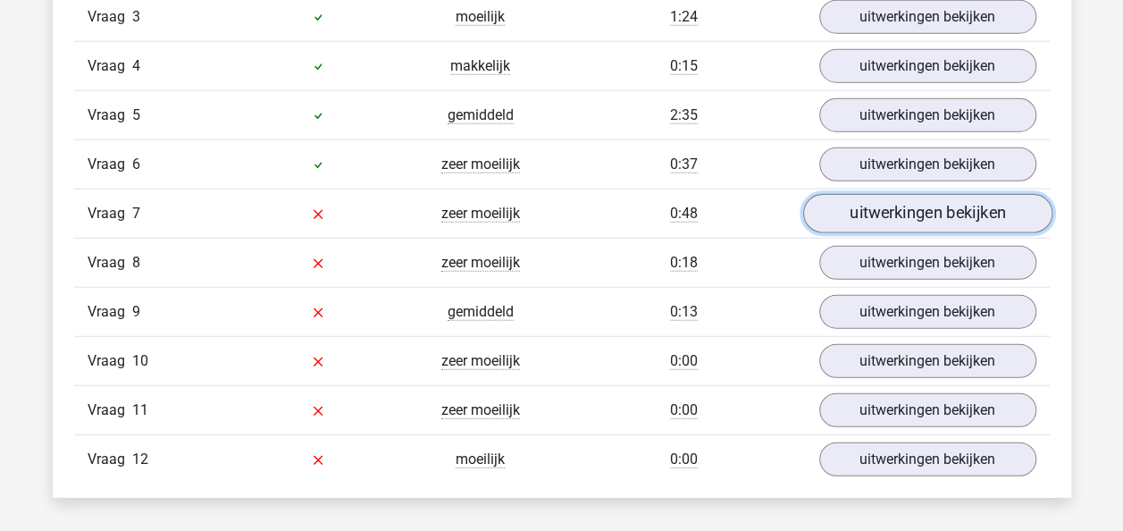
scroll to position [2170, 0]
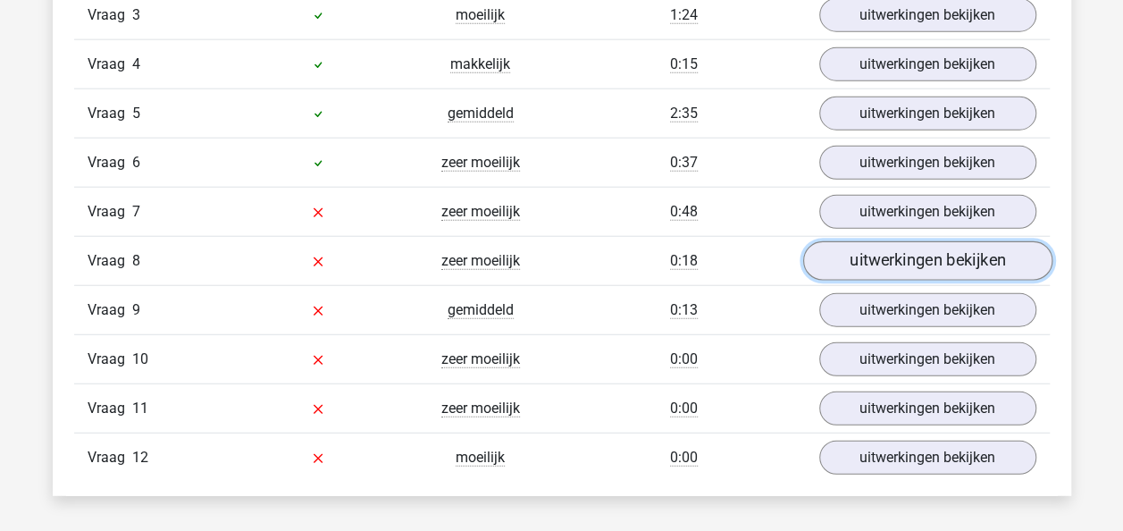
click at [933, 253] on link "uitwerkingen bekijken" at bounding box center [926, 261] width 249 height 39
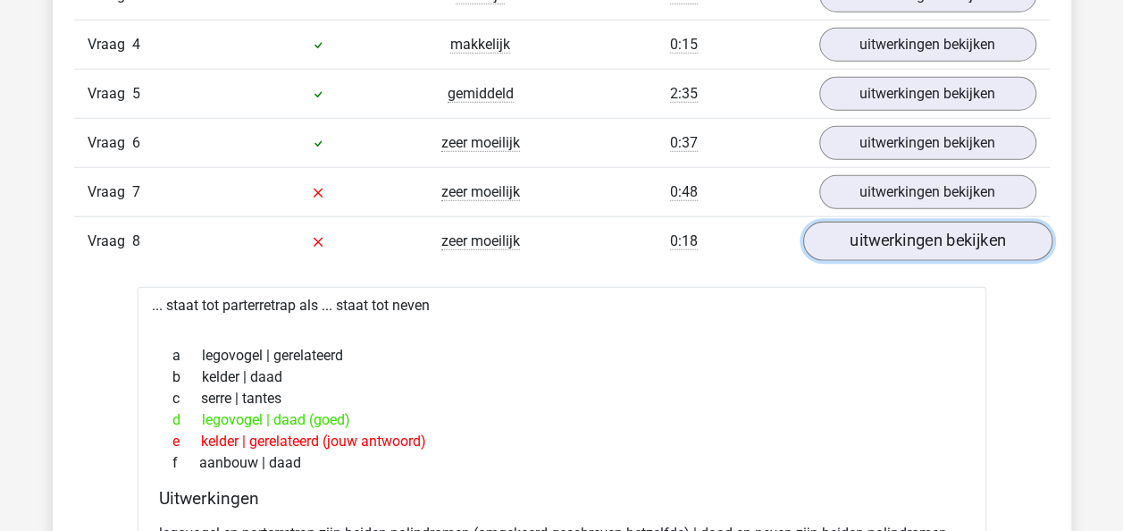
scroll to position [2190, 0]
drag, startPoint x: 933, startPoint y: 253, endPoint x: 940, endPoint y: 243, distance: 11.6
click at [940, 243] on div "Vraag 8 zeer moeilijk 0:18 uitwerkingen bekijken" at bounding box center [561, 240] width 975 height 49
click at [940, 243] on link "uitwerkingen bekijken" at bounding box center [926, 241] width 249 height 39
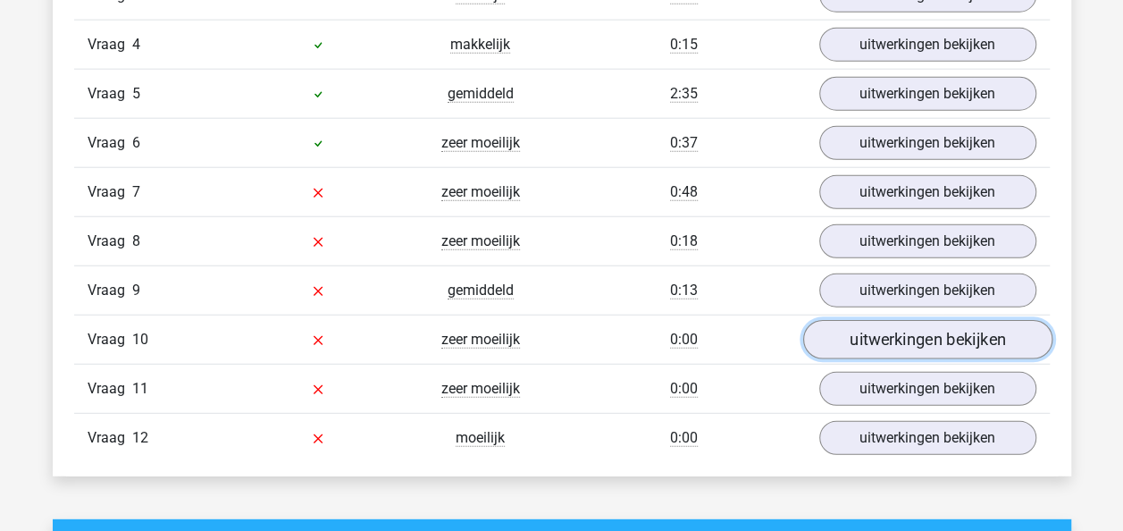
click at [885, 336] on link "uitwerkingen bekijken" at bounding box center [926, 340] width 249 height 39
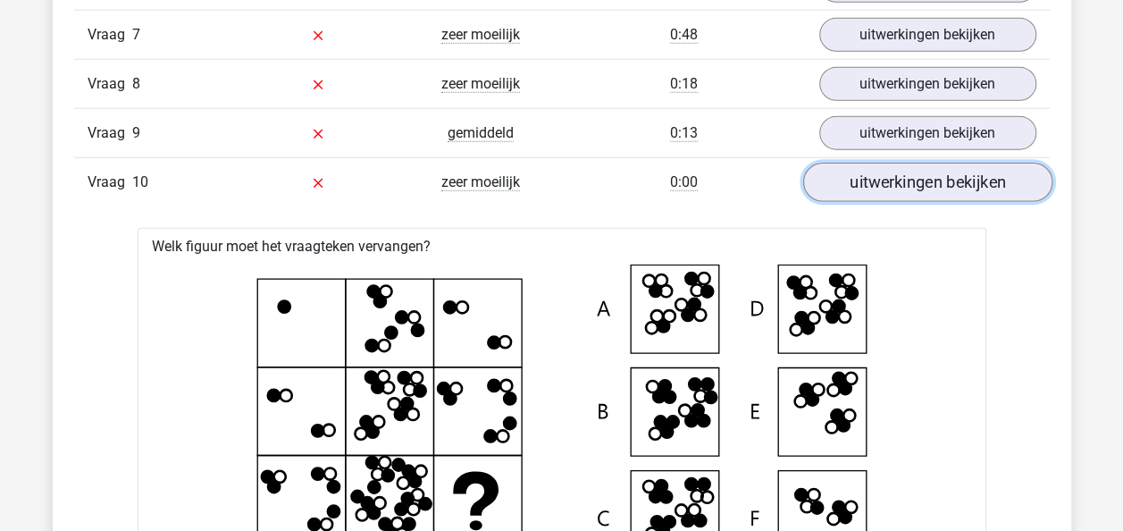
scroll to position [2347, 0]
click at [909, 163] on link "uitwerkingen bekijken" at bounding box center [926, 182] width 249 height 39
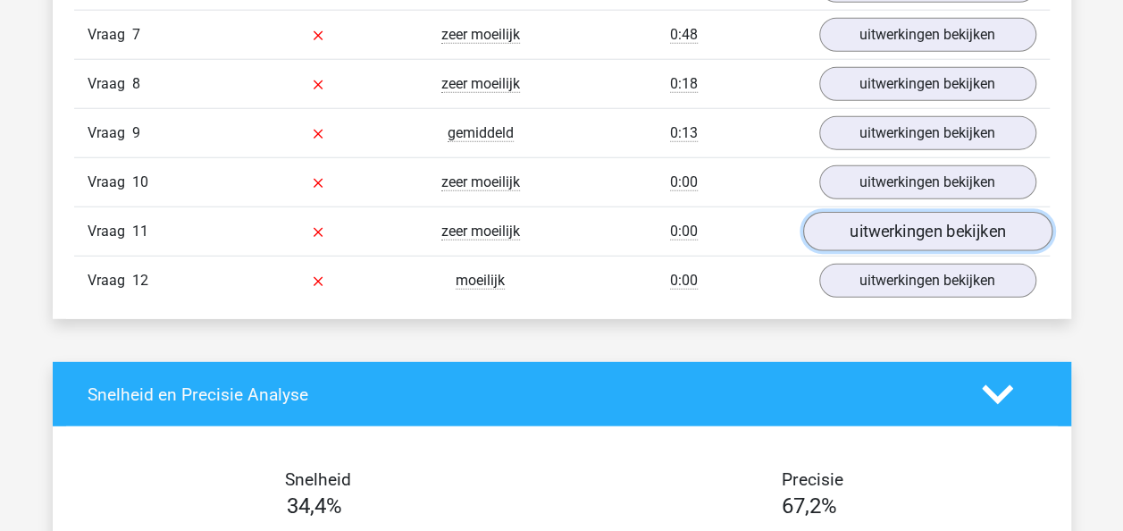
click at [881, 222] on link "uitwerkingen bekijken" at bounding box center [926, 232] width 249 height 39
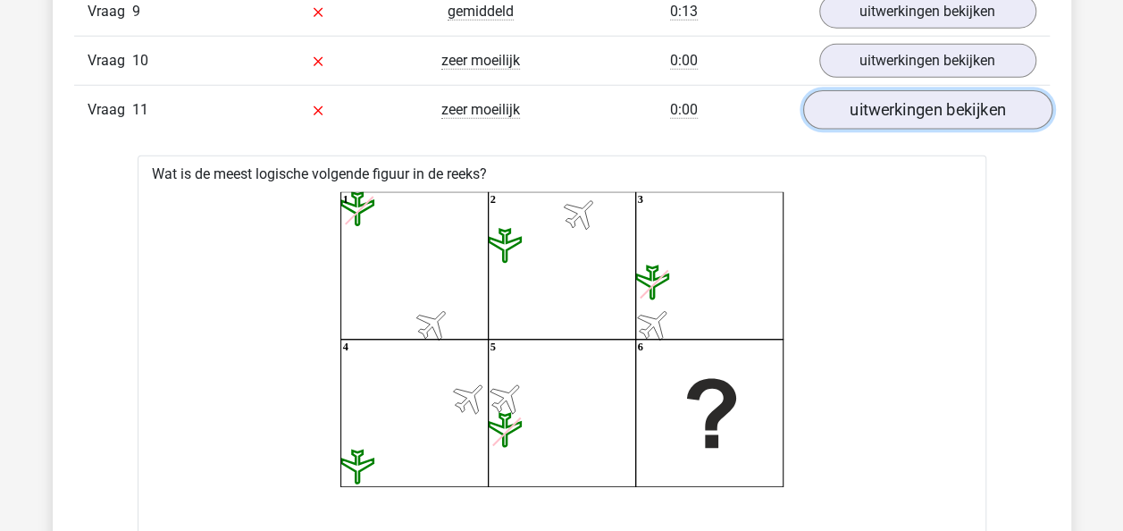
scroll to position [2474, 0]
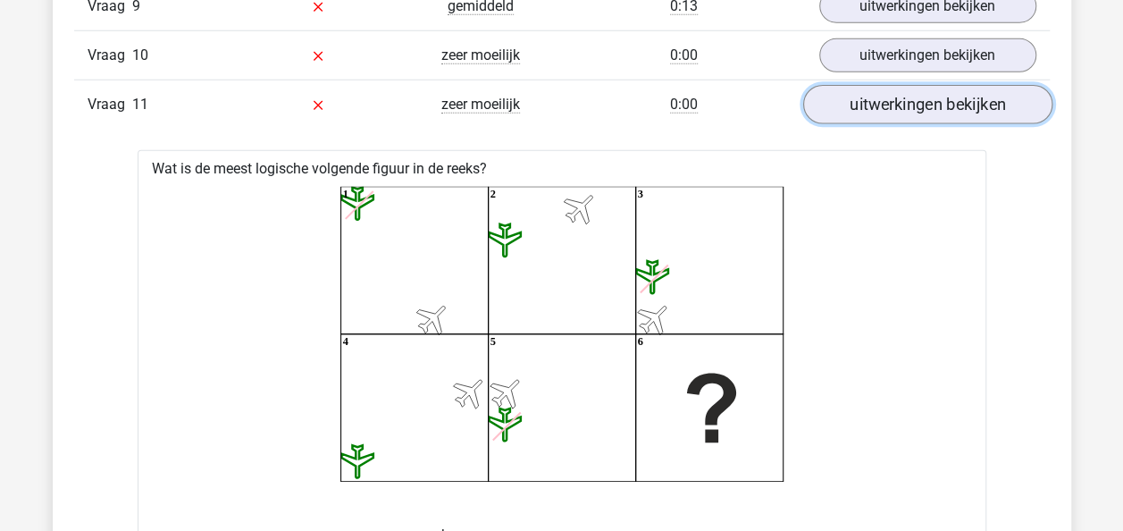
click at [923, 105] on link "uitwerkingen bekijken" at bounding box center [926, 105] width 249 height 39
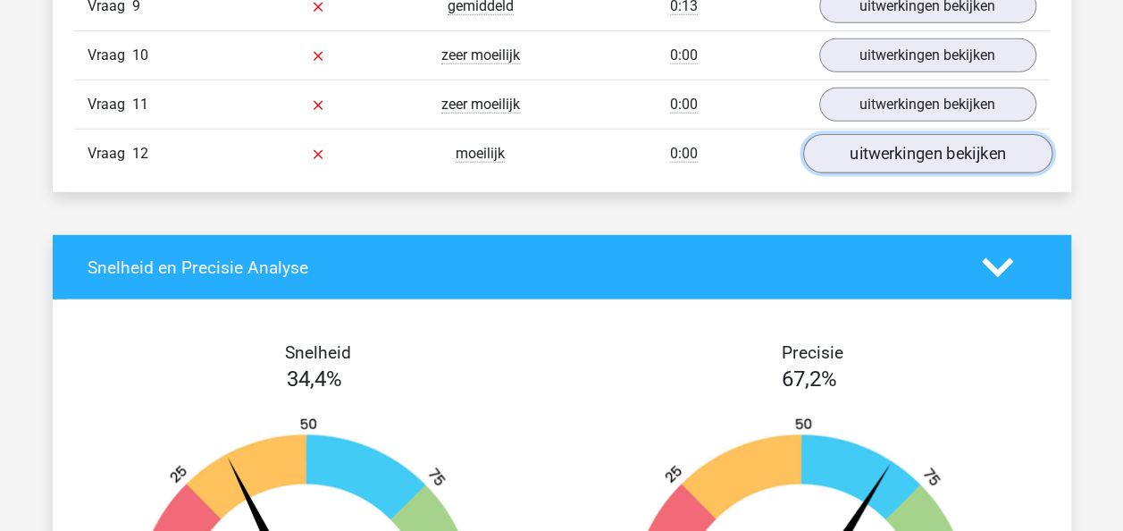
click at [913, 141] on link "uitwerkingen bekijken" at bounding box center [926, 154] width 249 height 39
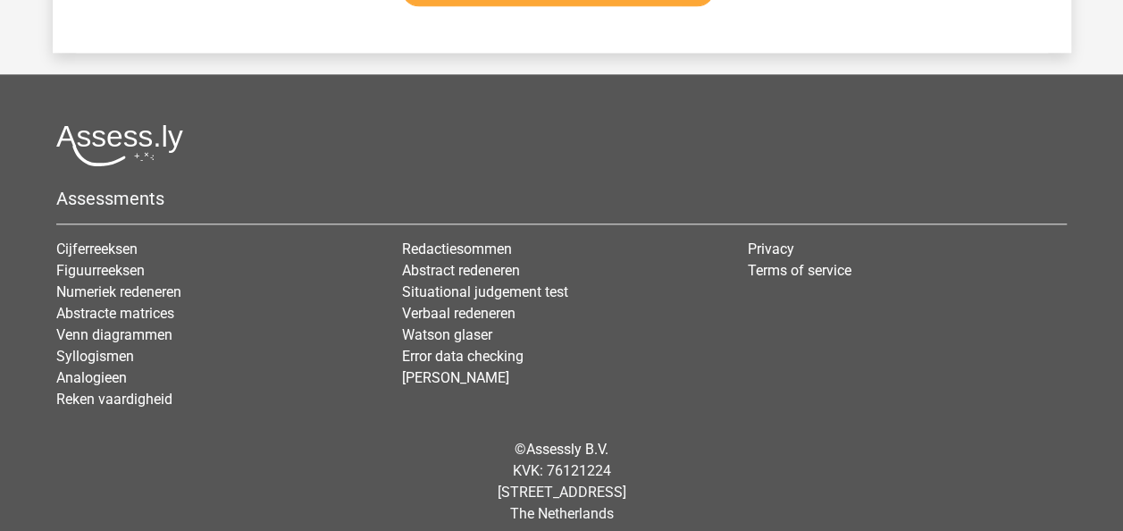
scroll to position [4435, 0]
click at [113, 239] on link "Cijferreeksen" at bounding box center [96, 247] width 81 height 17
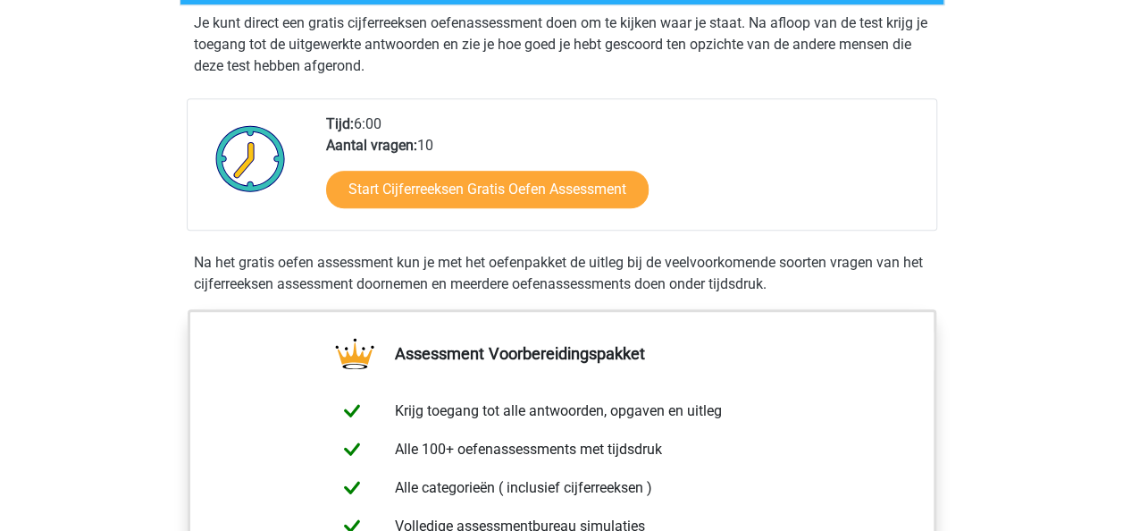
scroll to position [332, 0]
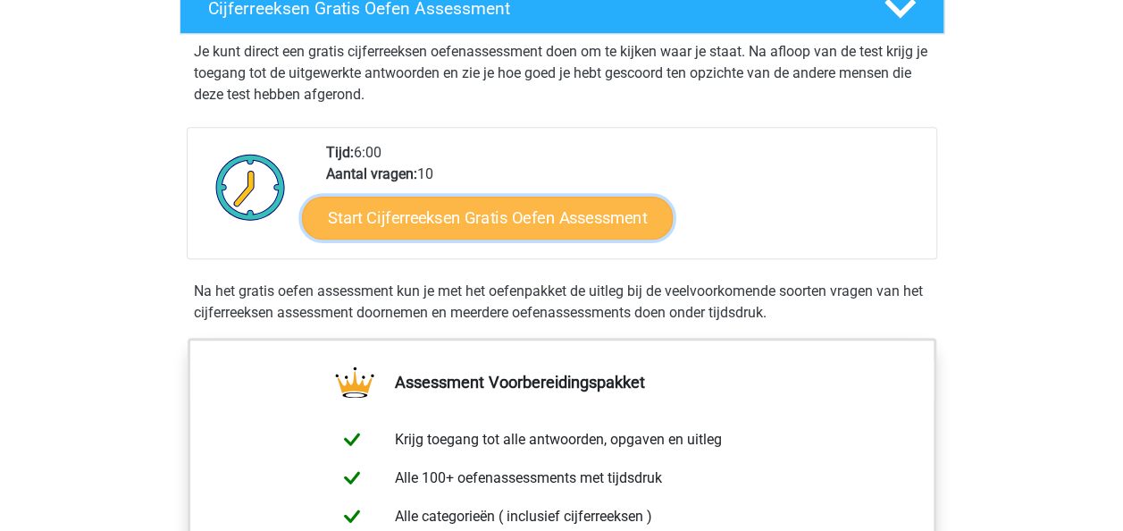
click at [545, 235] on link "Start Cijferreeksen Gratis Oefen Assessment" at bounding box center [487, 217] width 371 height 43
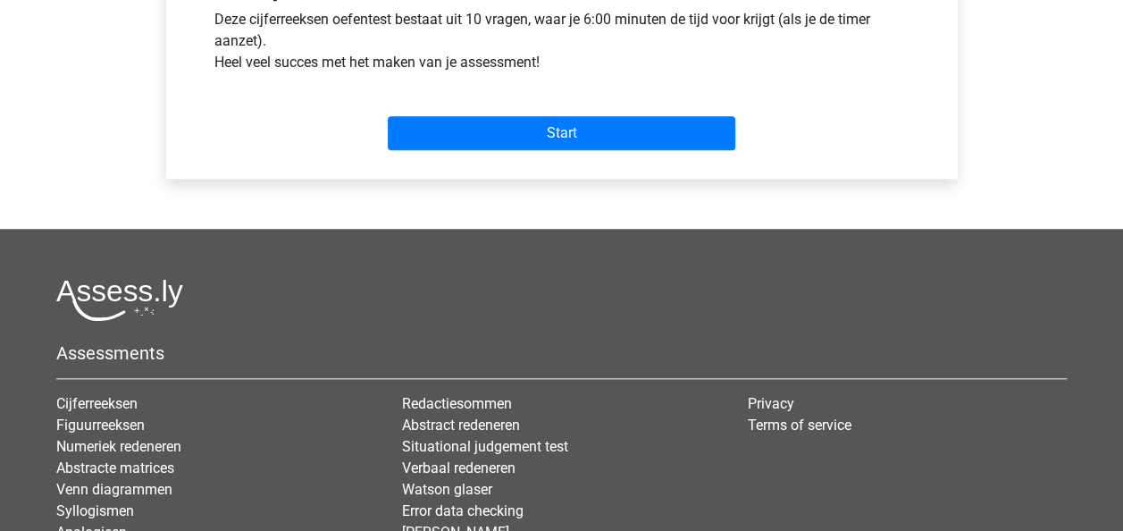
scroll to position [722, 0]
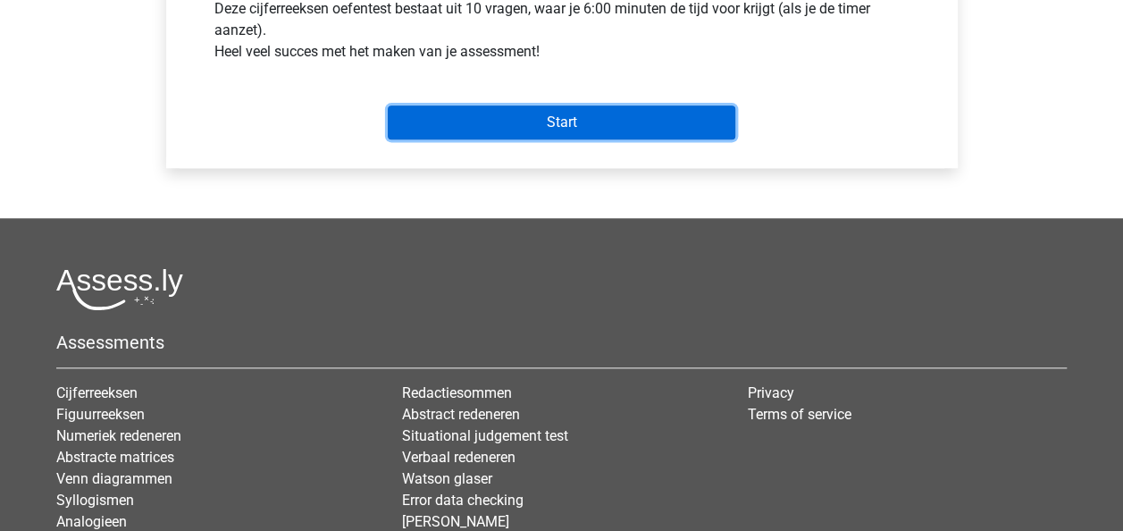
click at [568, 128] on input "Start" at bounding box center [561, 122] width 347 height 34
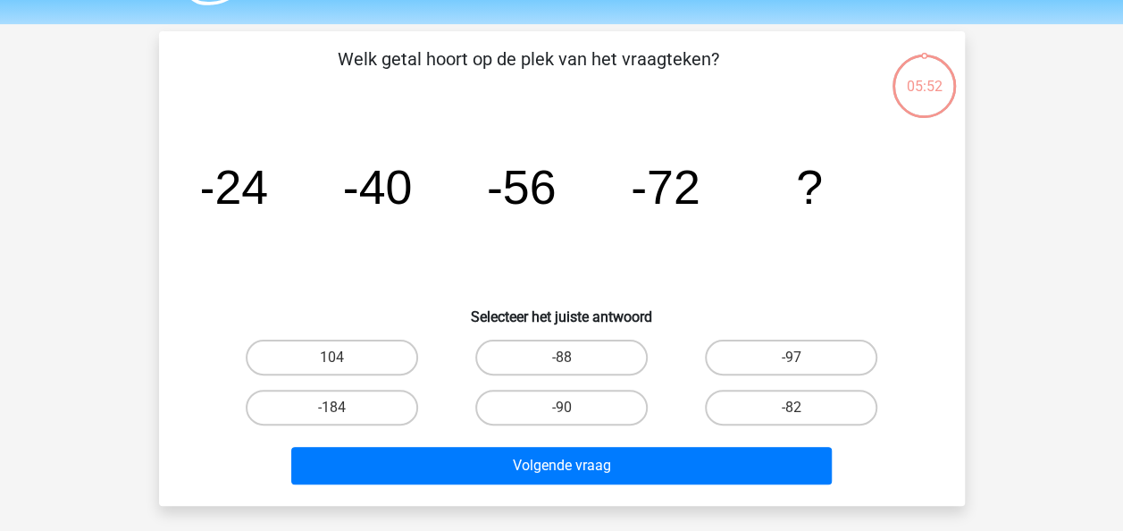
scroll to position [58, 0]
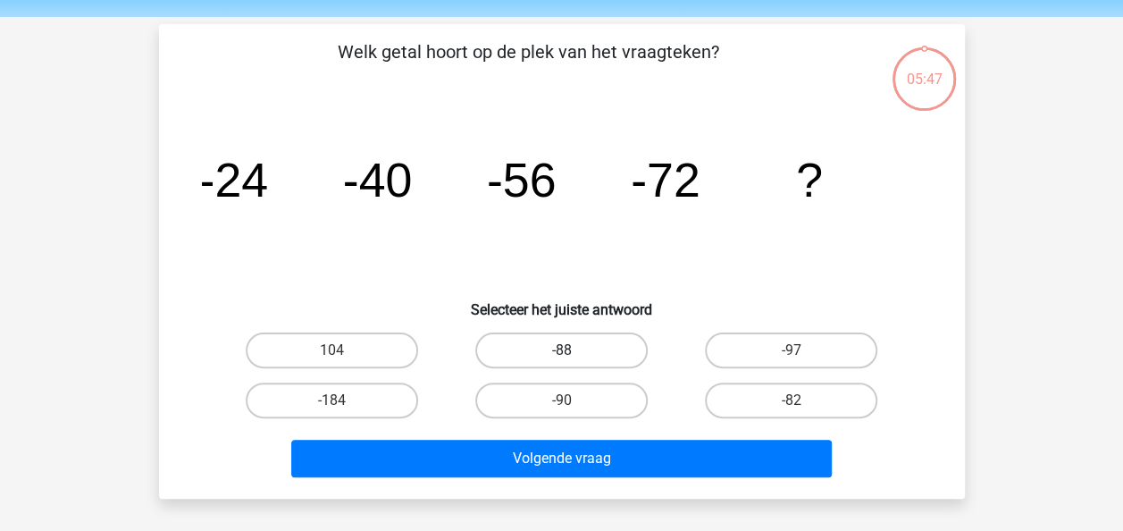
click at [571, 347] on label "-88" at bounding box center [561, 350] width 172 height 36
click at [571, 350] on input "-88" at bounding box center [567, 356] width 12 height 12
radio input "true"
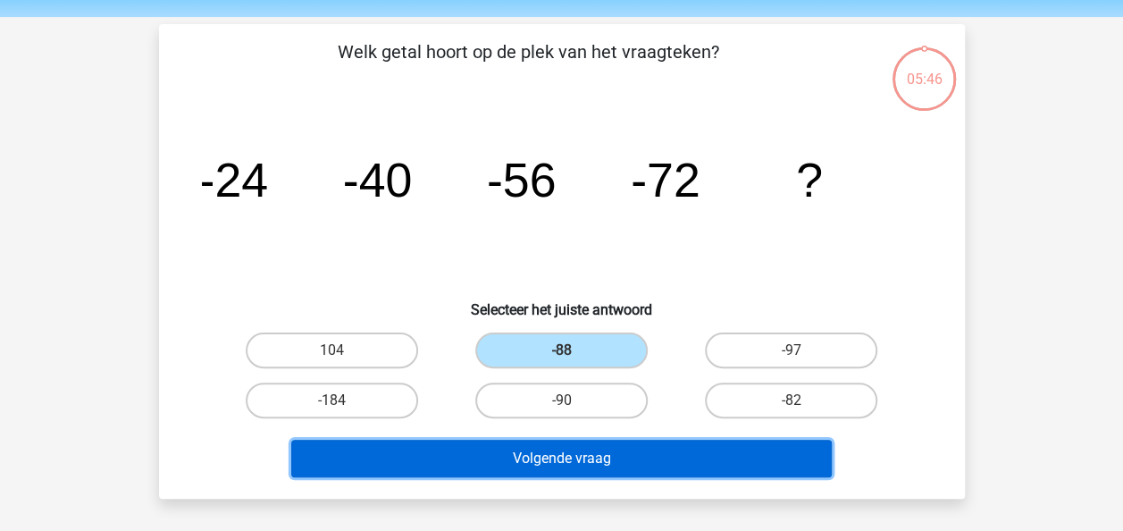
click at [536, 456] on button "Volgende vraag" at bounding box center [561, 458] width 540 height 38
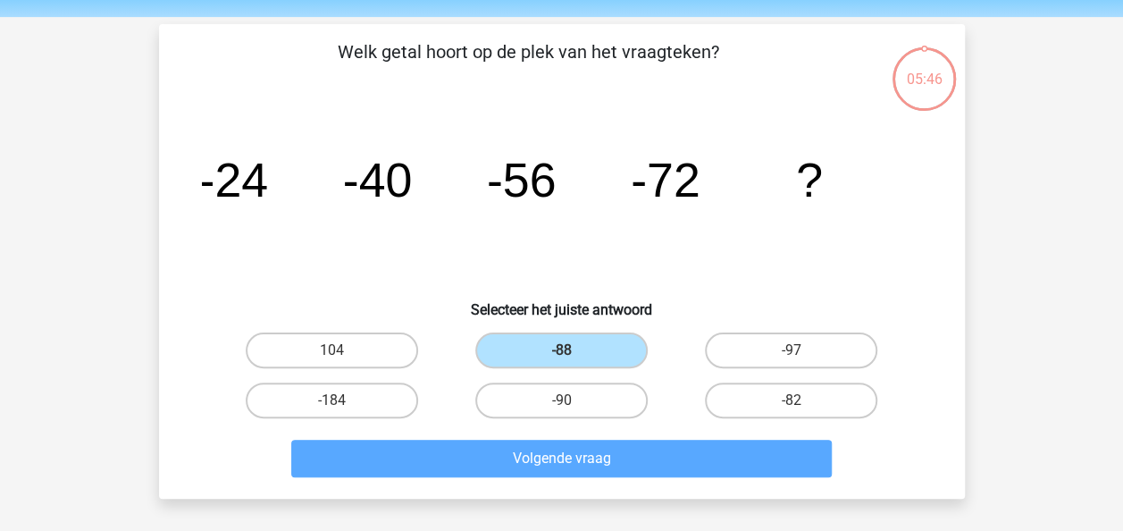
scroll to position [82, 0]
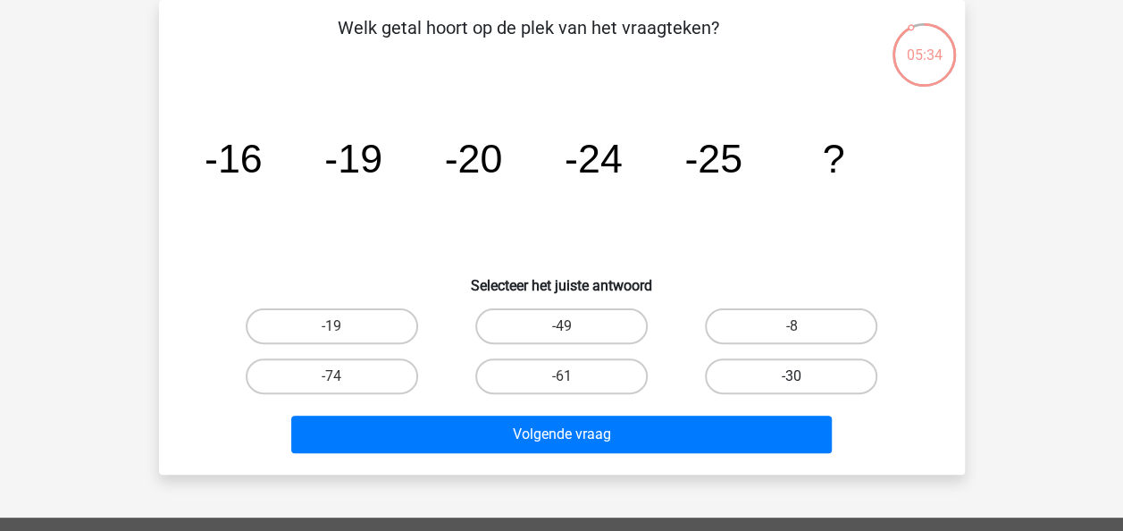
click at [752, 373] on label "-30" at bounding box center [791, 376] width 172 height 36
click at [791, 376] on input "-30" at bounding box center [797, 382] width 12 height 12
radio input "true"
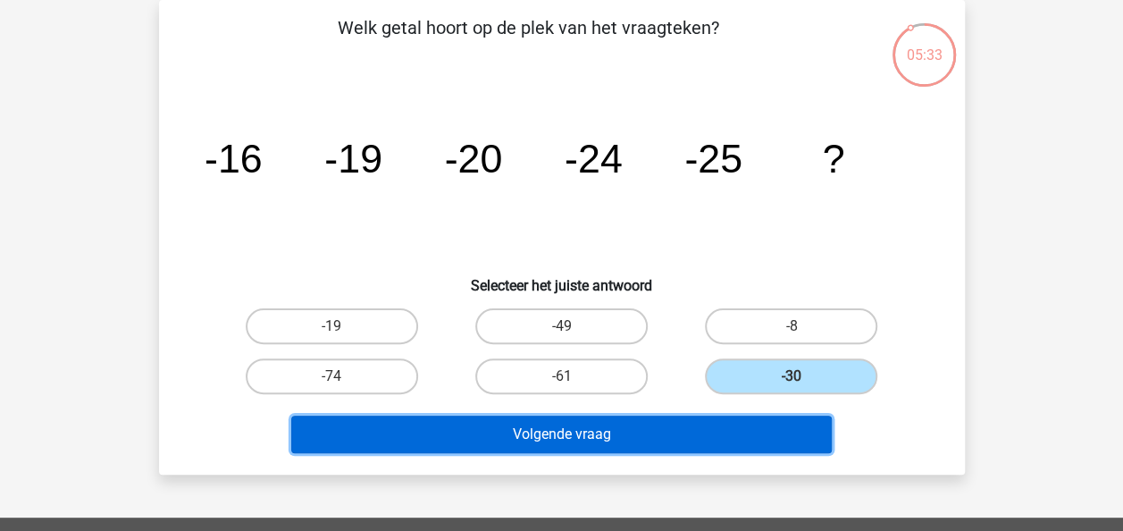
click at [605, 428] on button "Volgende vraag" at bounding box center [561, 434] width 540 height 38
